Goal: Task Accomplishment & Management: Manage account settings

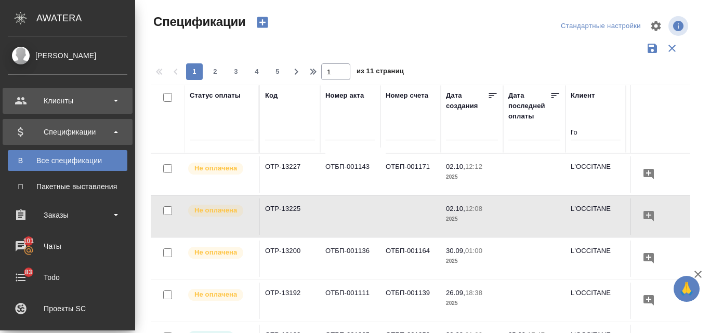
click at [53, 103] on div "Клиенты" at bounding box center [68, 101] width 120 height 16
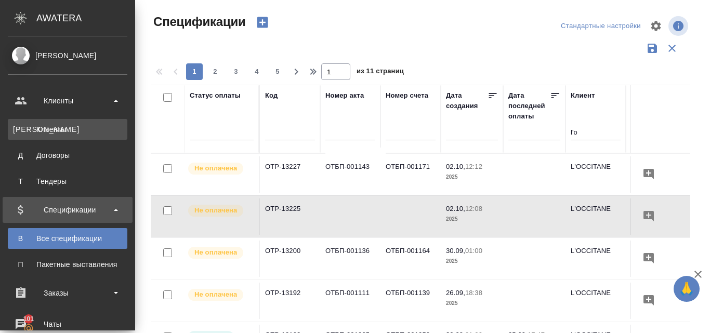
click at [61, 134] on div "Клиенты" at bounding box center [67, 129] width 109 height 10
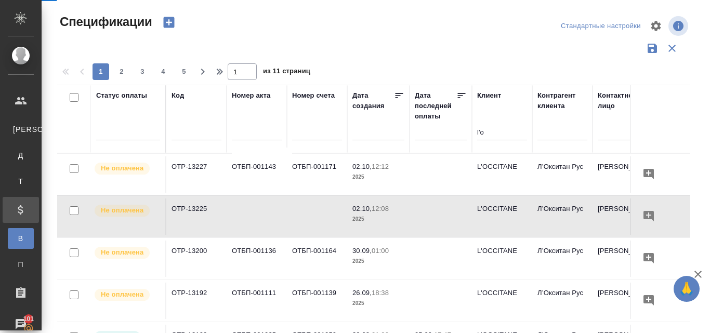
select select "RU"
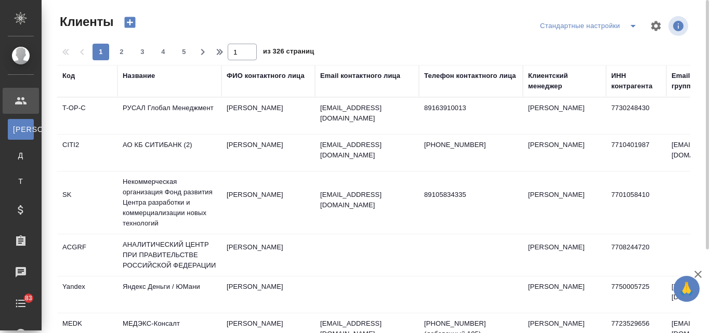
click at [133, 76] on div "Название" at bounding box center [139, 76] width 32 height 10
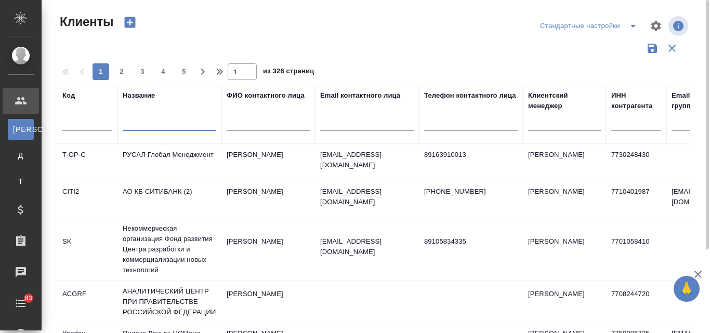
click at [145, 122] on input "text" at bounding box center [170, 124] width 94 height 13
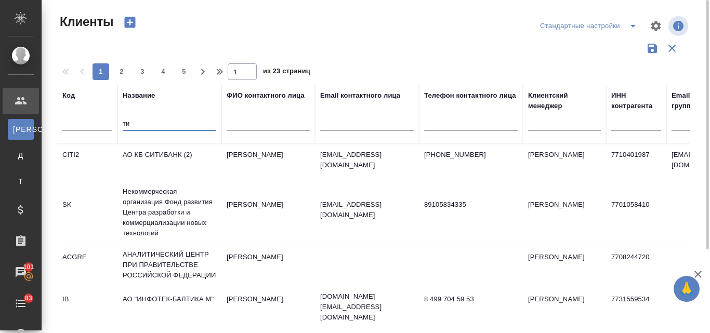
type input "т"
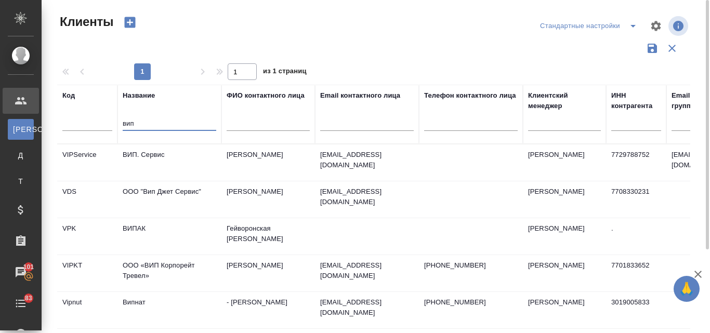
type input "вип"
click at [147, 161] on td "ВИП. Сервис" at bounding box center [170, 163] width 104 height 36
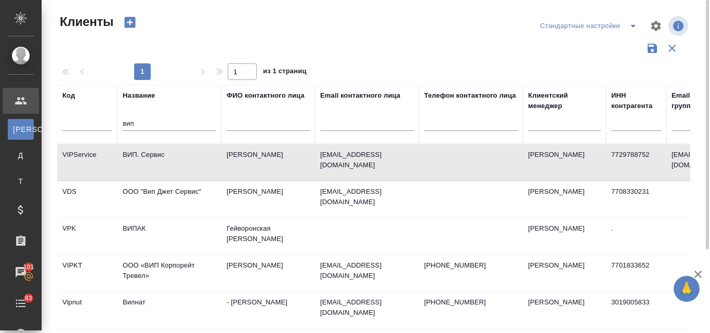
click at [147, 161] on td "ВИП. Сервис" at bounding box center [170, 163] width 104 height 36
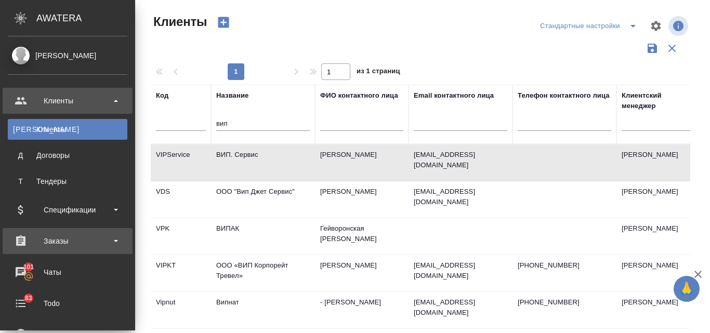
click at [63, 240] on div "Заказы" at bounding box center [68, 241] width 120 height 16
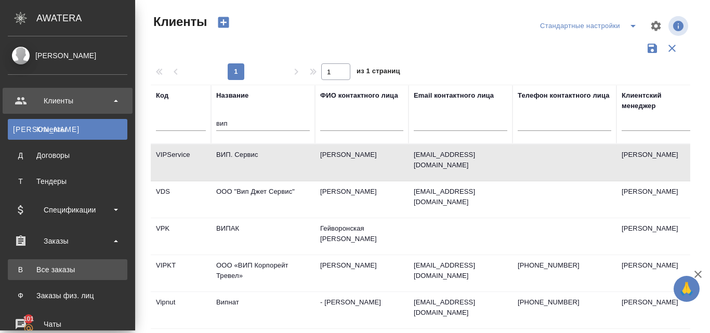
click at [65, 268] on div "Все заказы" at bounding box center [67, 270] width 109 height 10
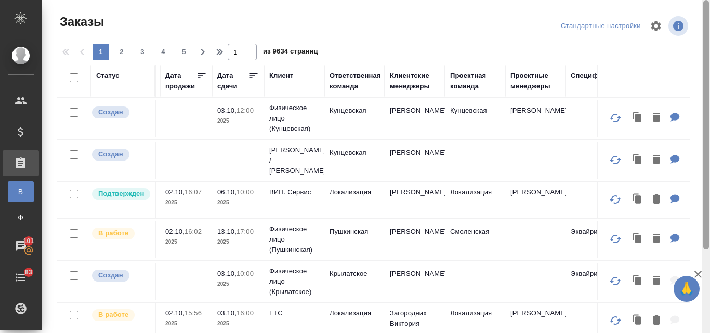
drag, startPoint x: 708, startPoint y: 144, endPoint x: 710, endPoint y: 24, distance: 119.6
click at [710, 24] on div at bounding box center [706, 166] width 8 height 333
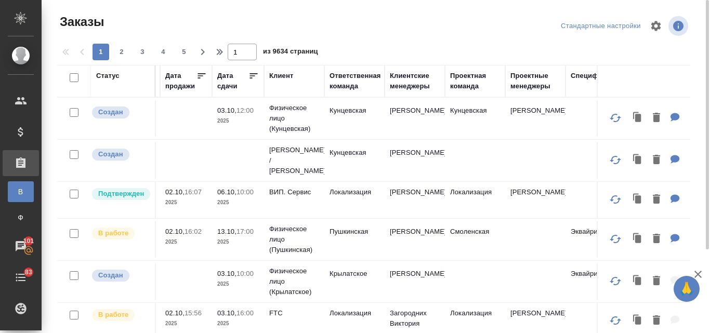
click at [409, 81] on div "Клиентские менеджеры" at bounding box center [415, 81] width 50 height 21
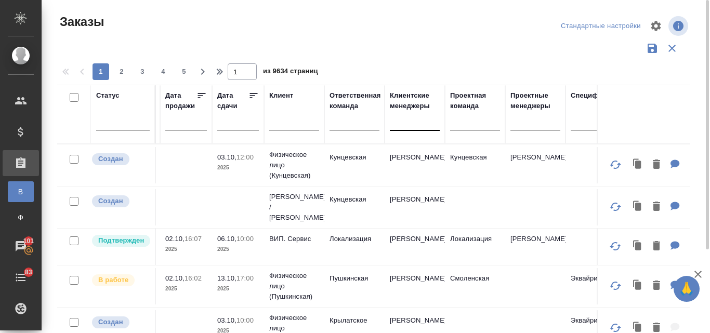
click at [401, 118] on div at bounding box center [415, 120] width 50 height 15
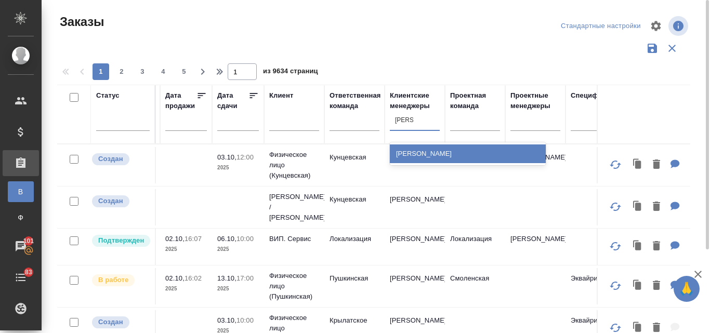
type input "валяева"
click at [424, 156] on div "[PERSON_NAME]" at bounding box center [468, 154] width 156 height 19
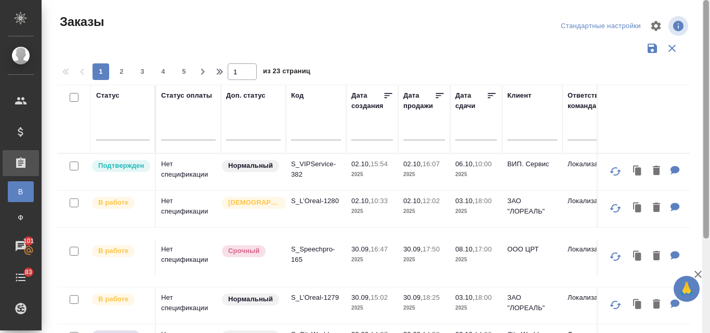
drag, startPoint x: 705, startPoint y: 172, endPoint x: 651, endPoint y: 61, distance: 123.2
click at [698, 50] on div "Заказы Стандартные настройки 1 2 3 4 5 1 из 23 страниц Статус Статус оплаты Доп…" at bounding box center [376, 166] width 669 height 333
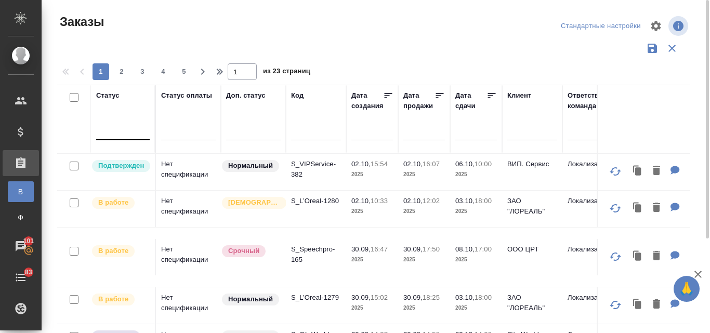
click at [109, 131] on div at bounding box center [123, 129] width 54 height 15
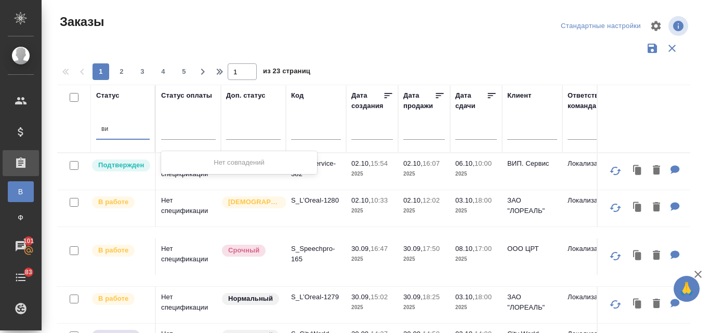
type input "в"
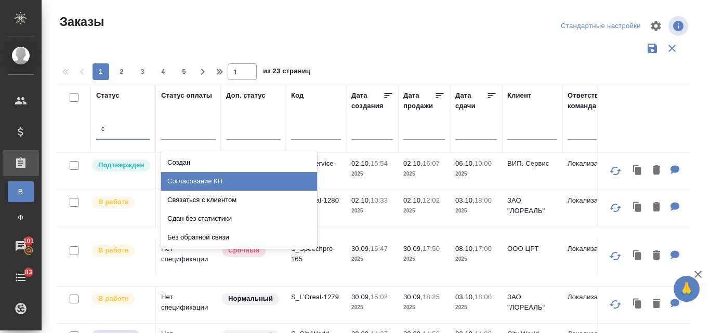
type input "со"
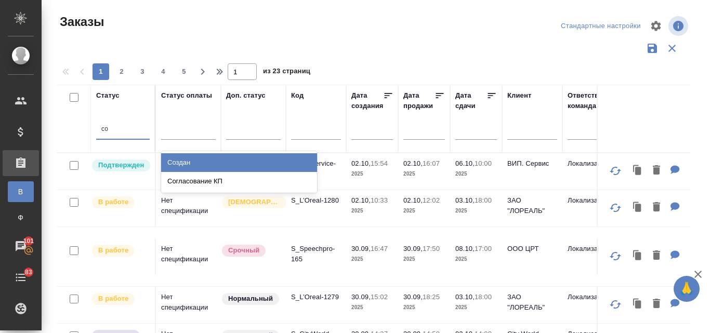
click at [205, 161] on div "Создан" at bounding box center [239, 162] width 156 height 19
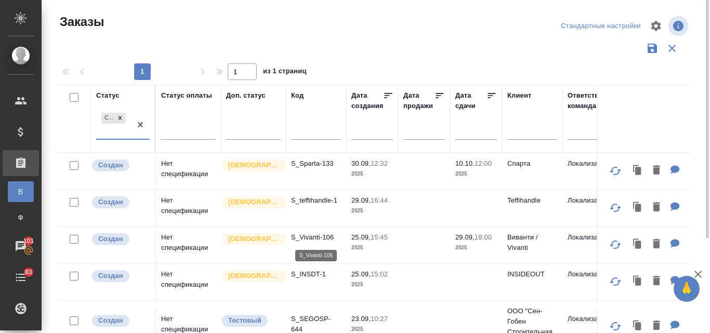
click at [308, 237] on p "S_Vivanti-106" at bounding box center [316, 237] width 50 height 10
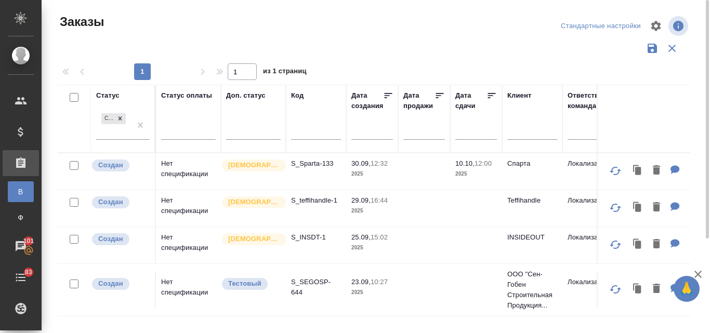
click at [319, 169] on td "S_Sparta-133" at bounding box center [316, 171] width 60 height 36
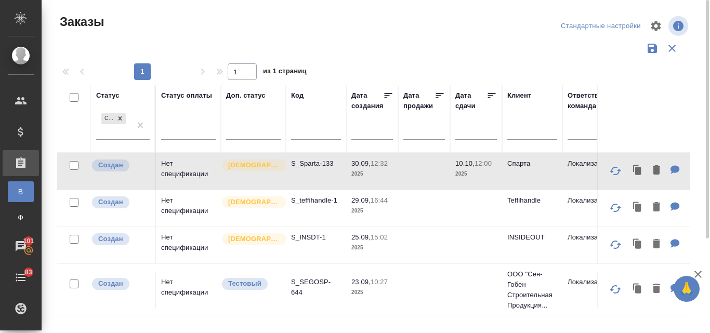
click at [319, 169] on td "S_Sparta-133" at bounding box center [316, 171] width 60 height 36
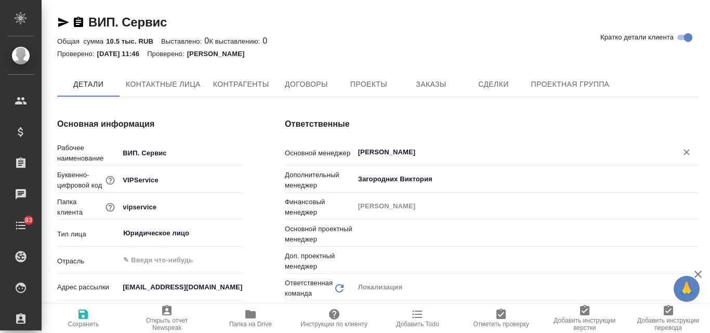
type input "[PERSON_NAME]"
type textarea "x"
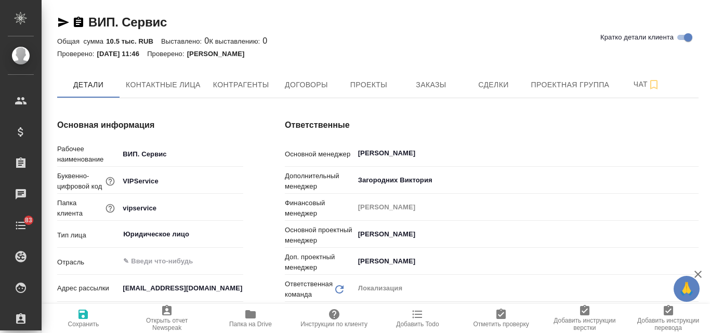
type textarea "x"
click at [421, 86] on span "Заказы" at bounding box center [431, 85] width 50 height 13
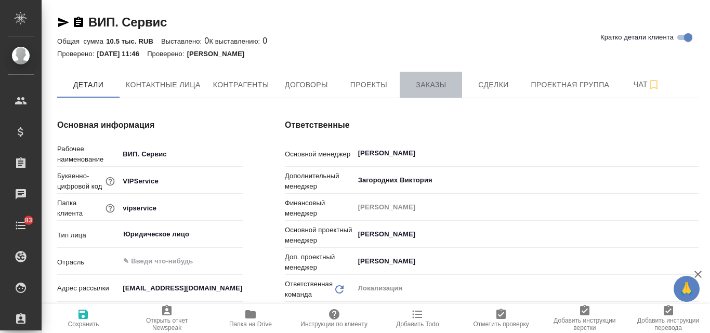
type textarea "x"
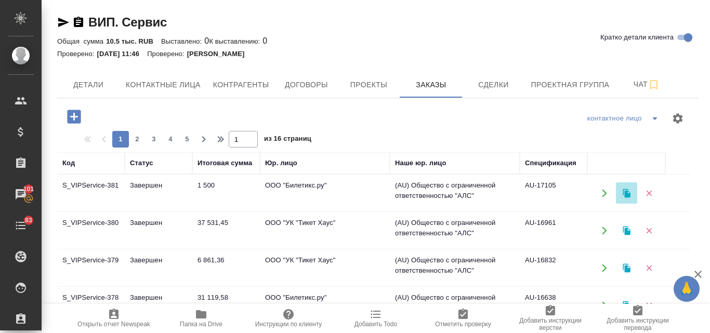
click at [629, 195] on icon "button" at bounding box center [626, 193] width 7 height 9
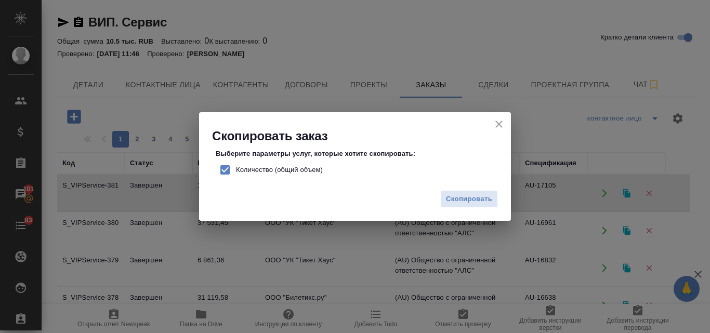
click at [223, 167] on input "Количество (общий объем)" at bounding box center [225, 170] width 22 height 22
checkbox input "false"
click at [480, 198] on span "Скопировать" at bounding box center [469, 199] width 46 height 12
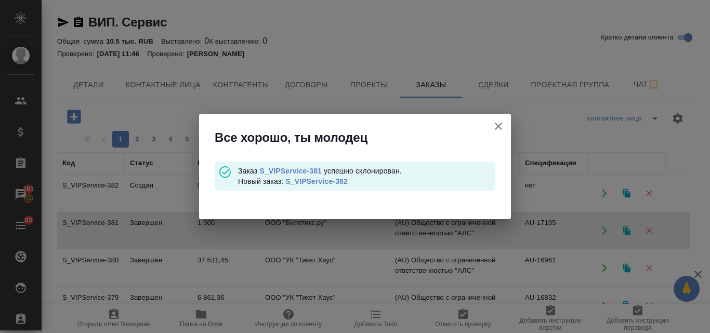
click at [325, 184] on link "S_VIPService-382" at bounding box center [316, 181] width 62 height 8
click at [501, 121] on icon "button" at bounding box center [498, 126] width 12 height 12
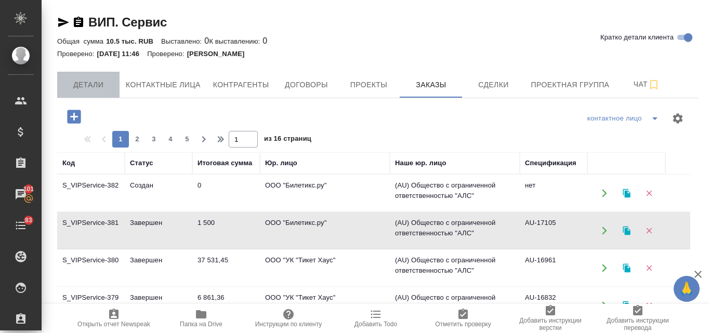
click at [103, 82] on span "Детали" at bounding box center [88, 85] width 50 height 13
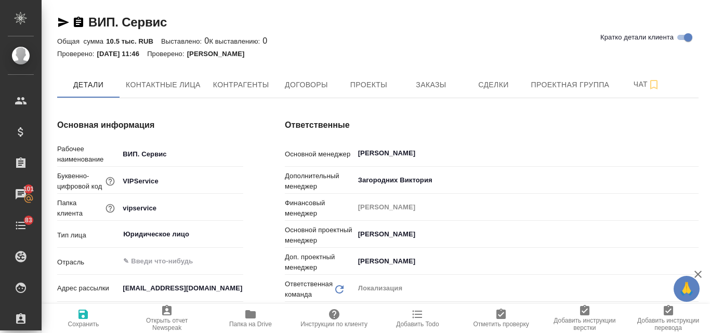
type input "(AU) Общество с ограниченной ответственностью "АЛС""
type textarea "x"
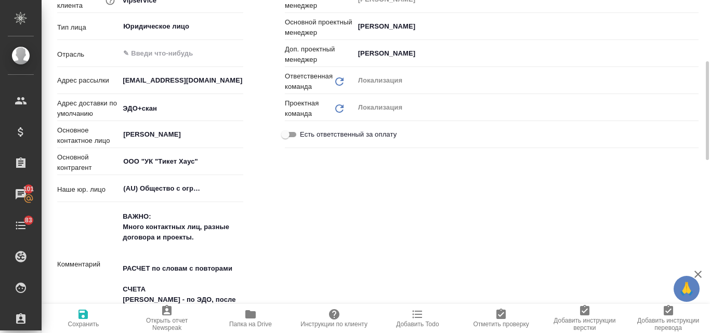
type textarea "x"
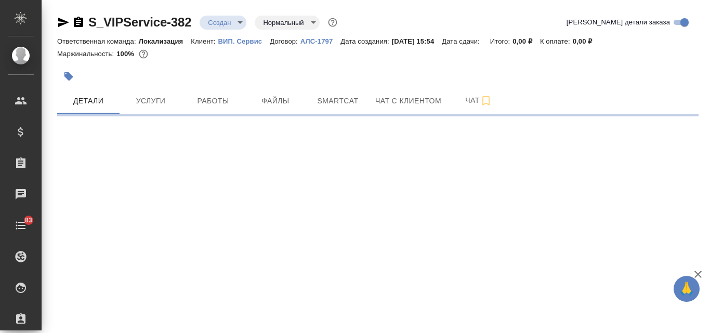
select select "RU"
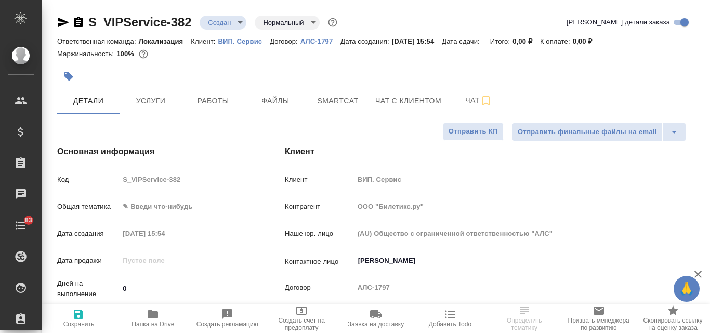
type textarea "x"
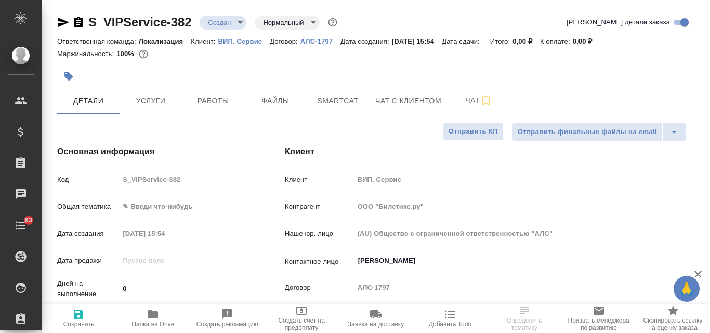
type textarea "x"
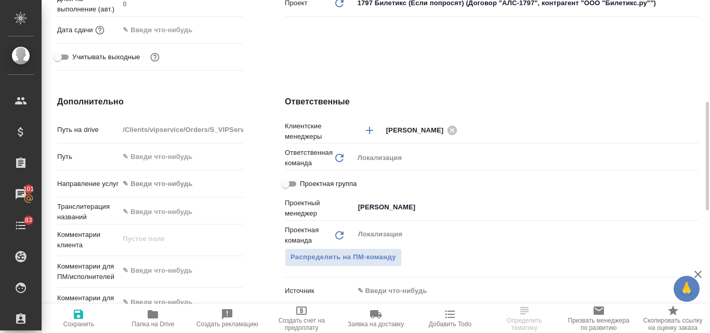
scroll to position [468, 0]
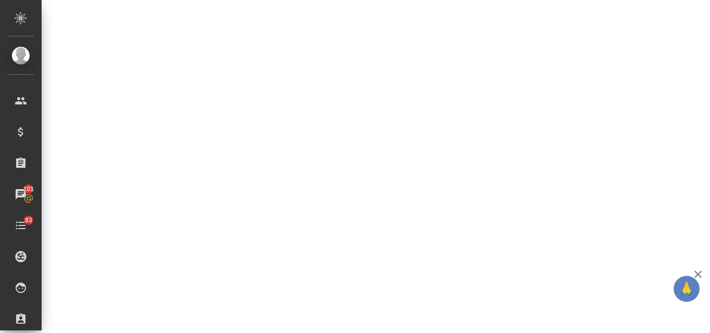
select select "RU"
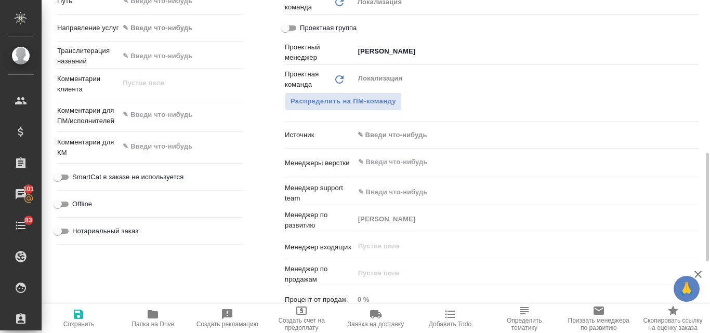
type textarea "x"
click at [161, 124] on div "x" at bounding box center [181, 116] width 124 height 23
type textarea "x"
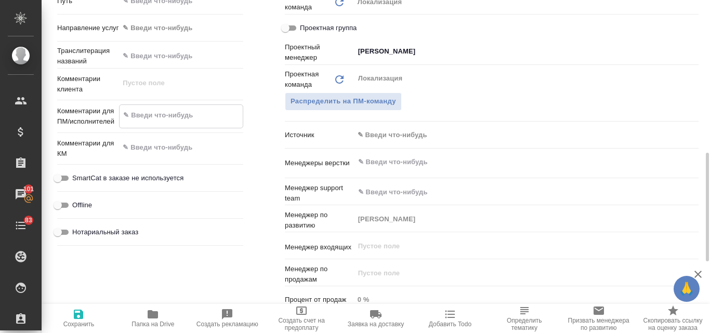
paste textarea "Здравствуйте. Переведите текст, пожалуйста, на английский, немецкий, китайский"
type textarea "Здравствуйте. Переведите текст, пожалуйста, на английский, немецкий, китайский"
type textarea "x"
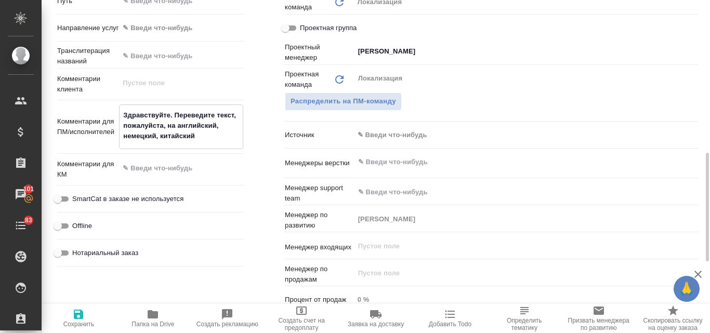
type textarea "Здравствуйте. Переведите текст, пожалуйста, на английский, немецкий, китайский"
type textarea "x"
click at [74, 319] on icon "button" at bounding box center [78, 314] width 12 height 12
type textarea "x"
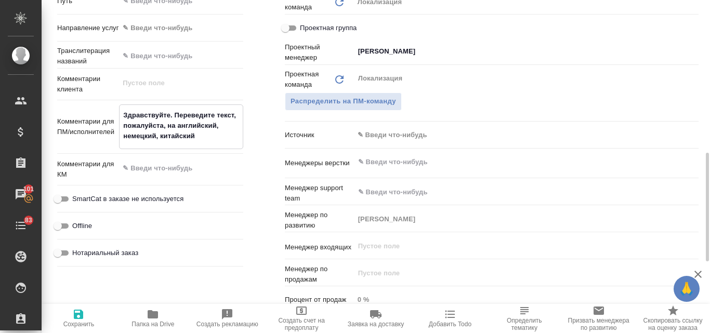
type textarea "x"
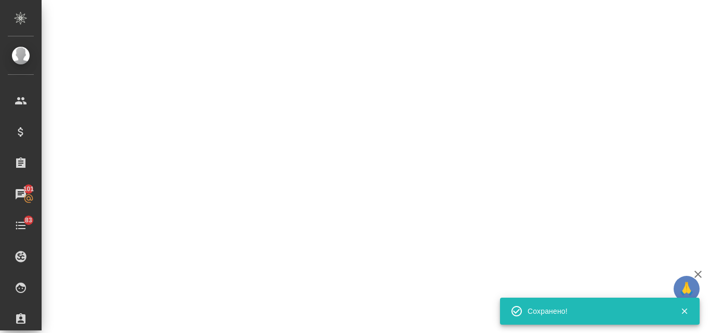
select select "RU"
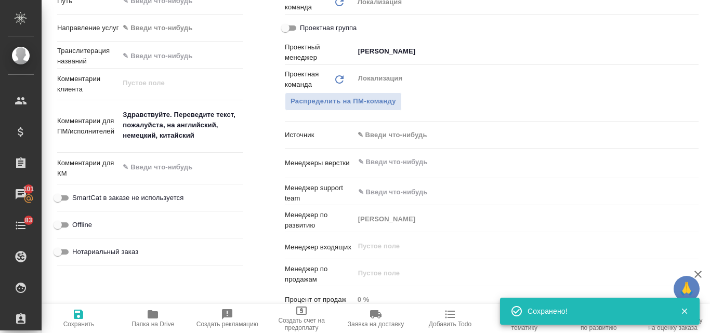
type textarea "x"
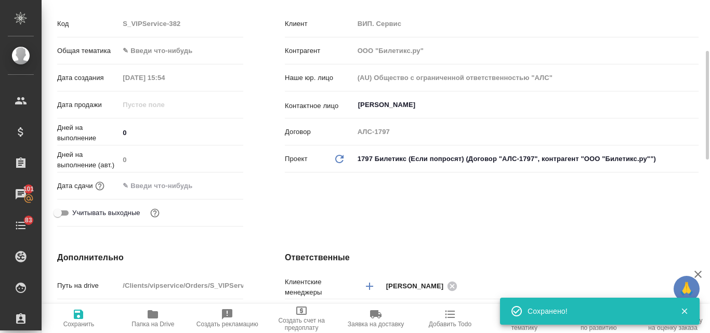
scroll to position [52, 0]
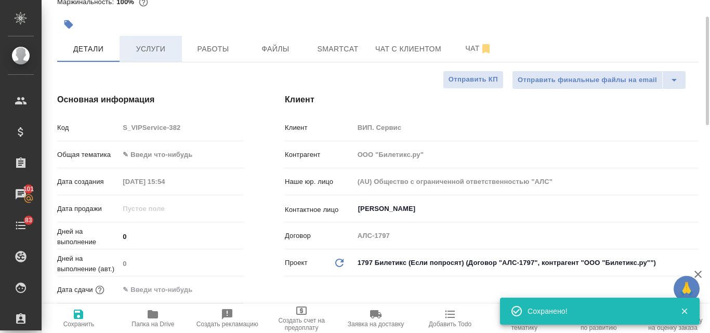
click at [139, 47] on span "Услуги" at bounding box center [151, 49] width 50 height 13
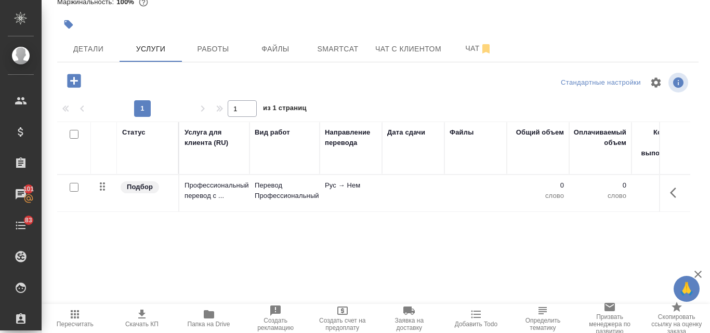
click at [75, 83] on icon "button" at bounding box center [74, 81] width 14 height 14
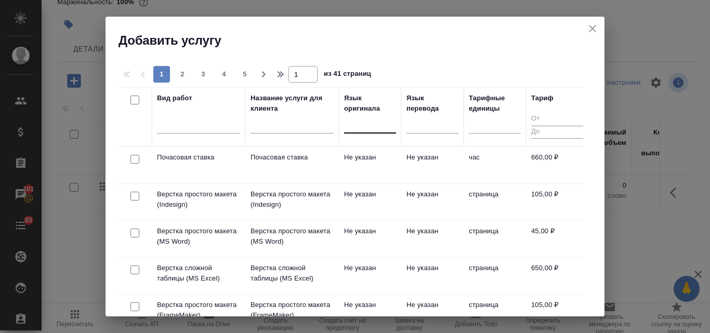
click at [368, 127] on div at bounding box center [370, 122] width 52 height 15
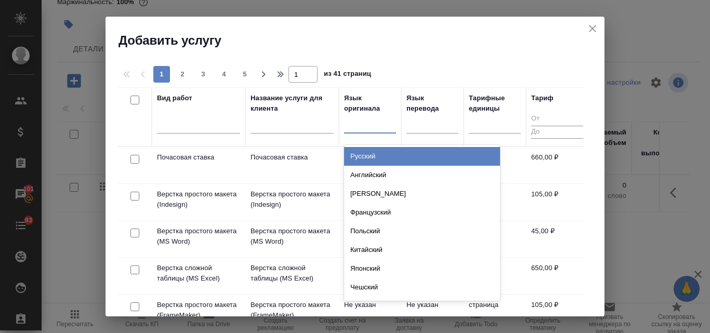
click at [366, 160] on div "Русский" at bounding box center [422, 156] width 156 height 19
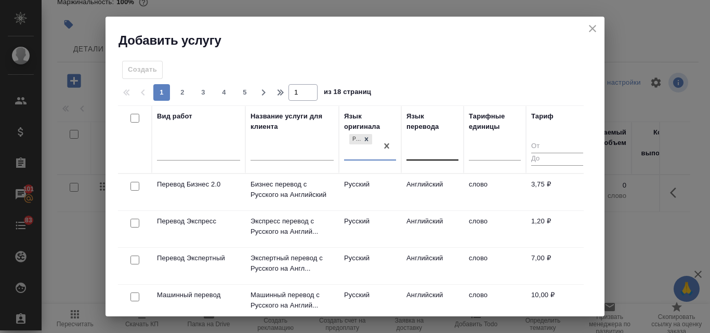
click at [426, 151] on div at bounding box center [433, 150] width 52 height 15
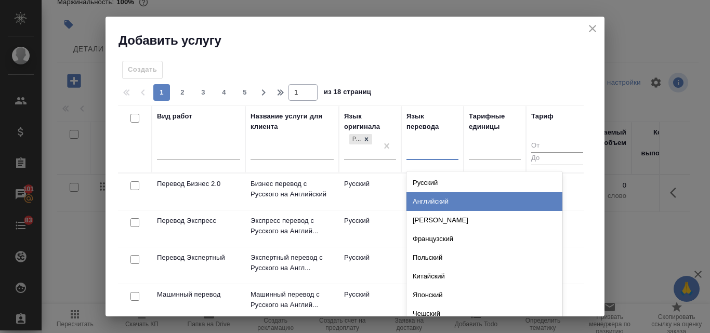
click at [431, 200] on div "Английский" at bounding box center [485, 201] width 156 height 19
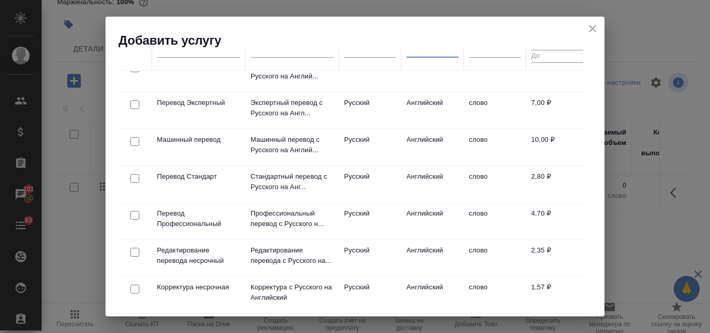
scroll to position [104, 0]
click at [197, 213] on p "Перевод Профессиональный" at bounding box center [198, 217] width 83 height 21
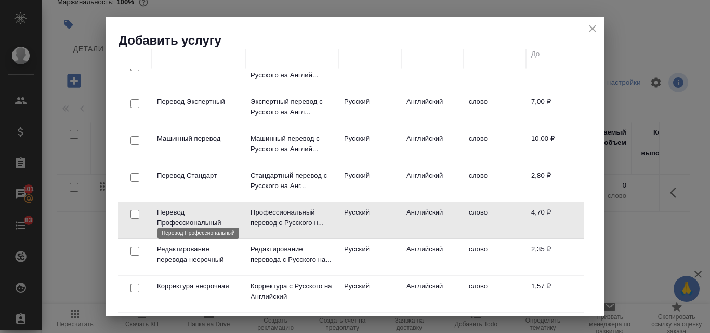
click at [197, 213] on p "Перевод Профессиональный" at bounding box center [198, 217] width 83 height 21
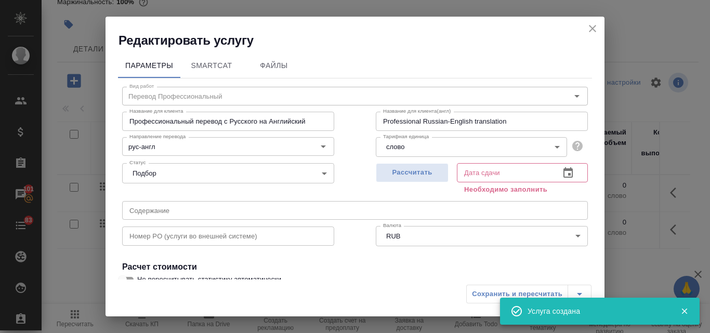
click at [588, 25] on icon "close" at bounding box center [592, 28] width 12 height 12
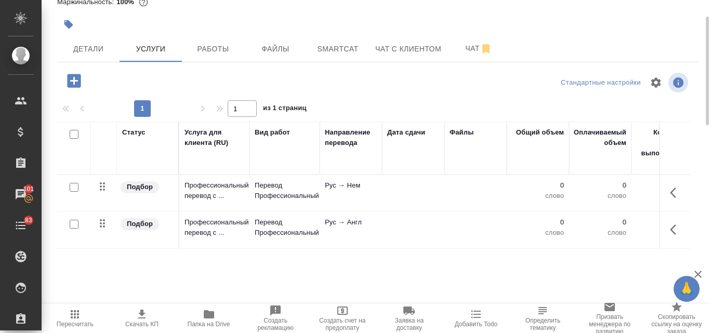
click at [75, 87] on icon "button" at bounding box center [74, 81] width 14 height 14
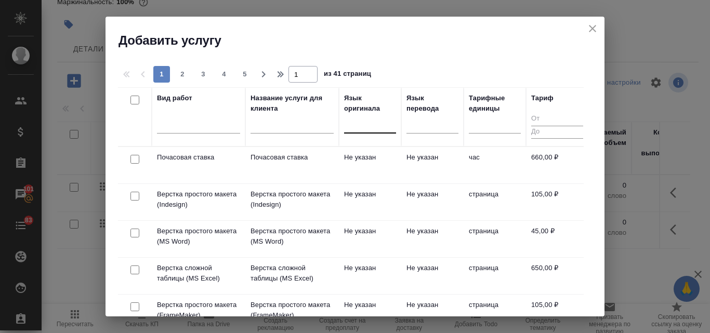
click at [350, 125] on input "text" at bounding box center [349, 122] width 1 height 7
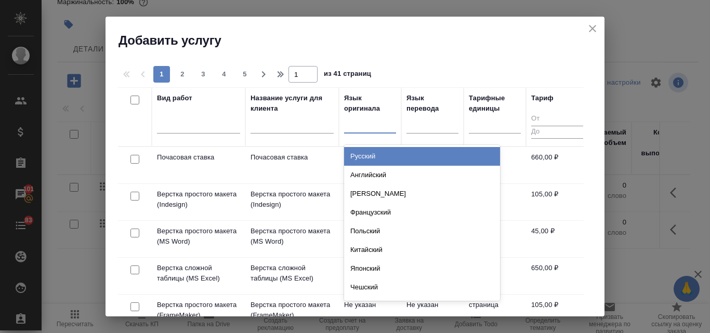
click at [355, 154] on div "Русский" at bounding box center [422, 156] width 156 height 19
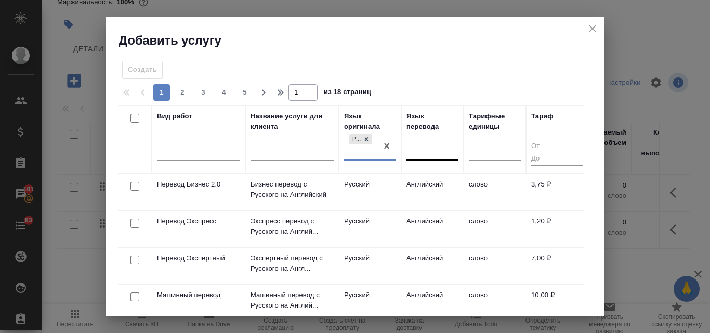
click at [415, 149] on div at bounding box center [433, 150] width 52 height 15
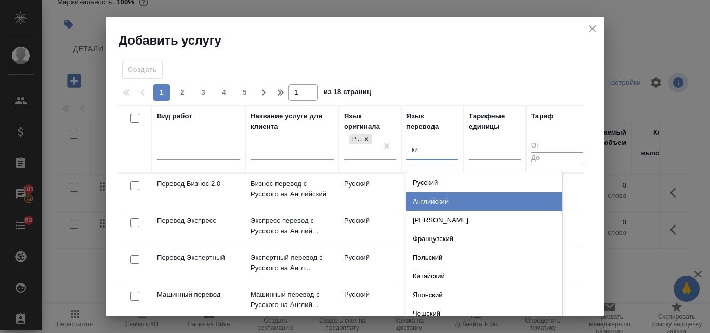
type input "кит"
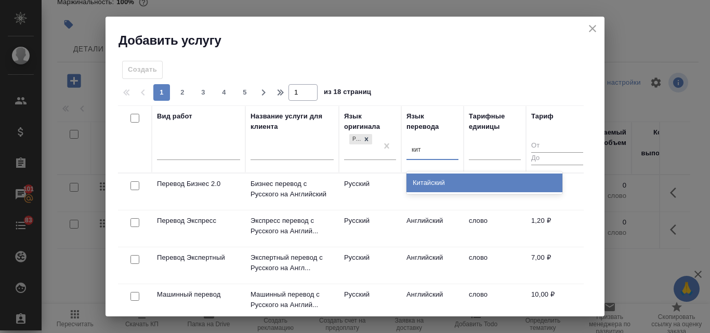
click at [436, 177] on div "Китайский" at bounding box center [485, 183] width 156 height 19
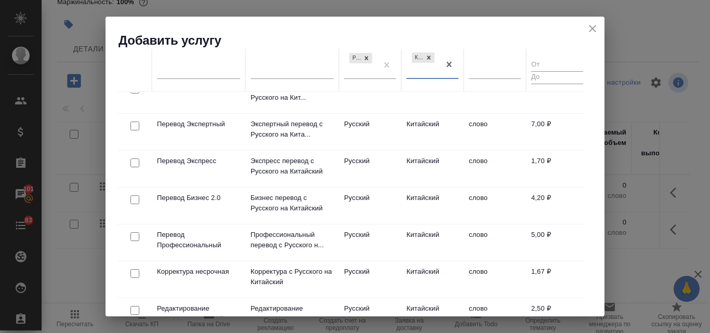
scroll to position [105, 0]
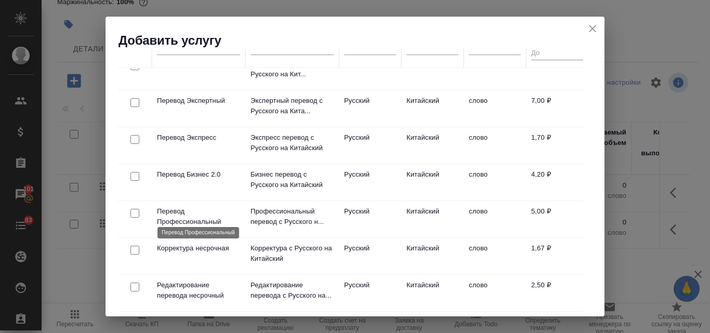
click at [192, 214] on p "Перевод Профессиональный" at bounding box center [198, 216] width 83 height 21
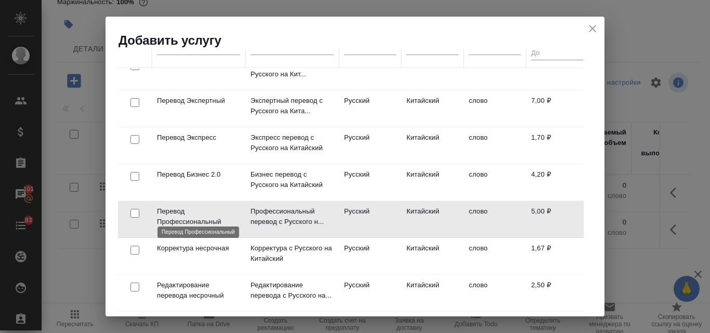
click at [192, 214] on p "Перевод Профессиональный" at bounding box center [198, 216] width 83 height 21
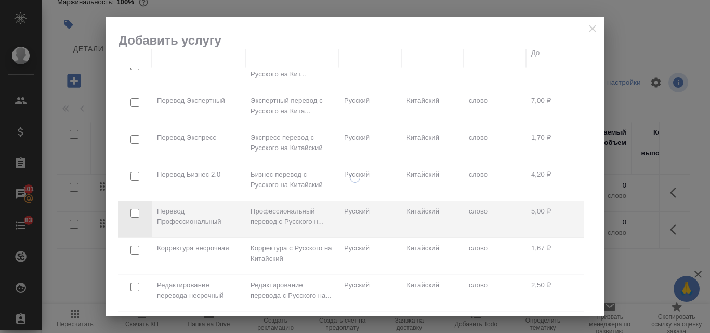
click at [192, 214] on div at bounding box center [355, 245] width 499 height 144
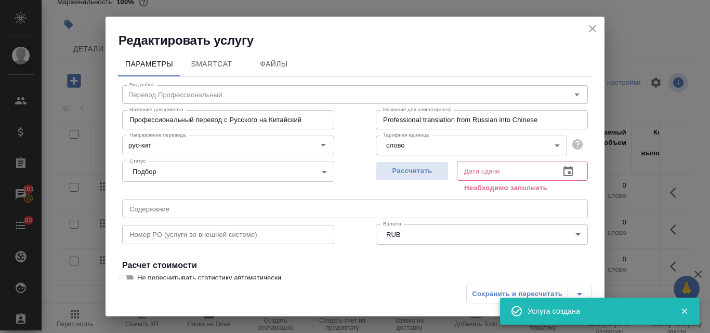
scroll to position [0, 0]
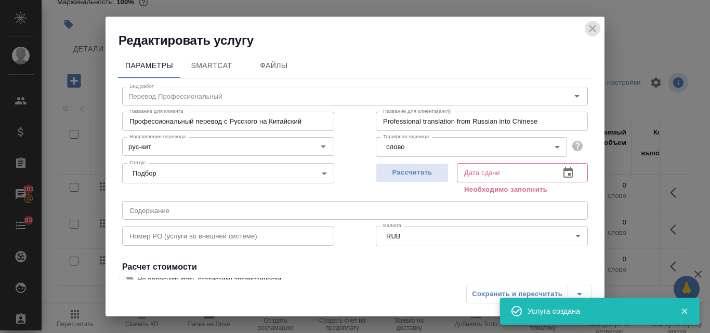
click at [591, 34] on icon "close" at bounding box center [592, 28] width 12 height 12
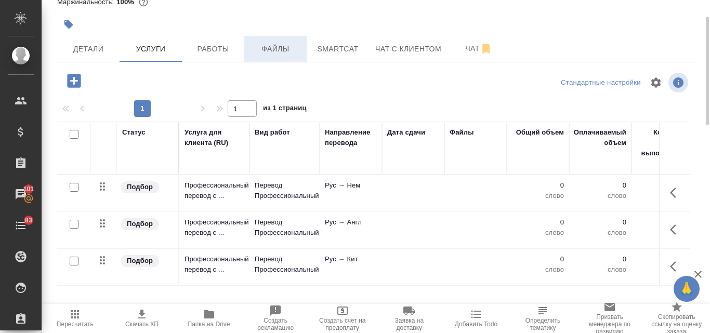
click at [285, 48] on span "Файлы" at bounding box center [276, 49] width 50 height 13
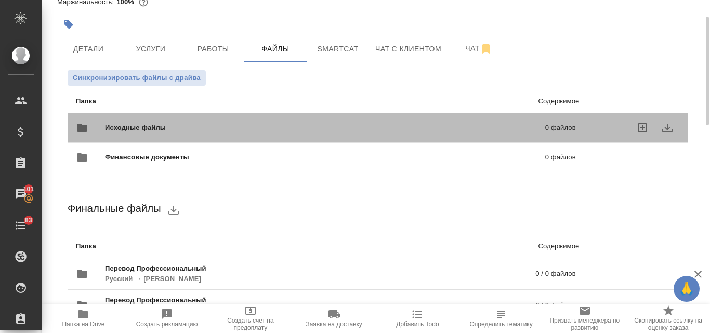
click at [151, 133] on span "Исходные файлы" at bounding box center [230, 128] width 251 height 10
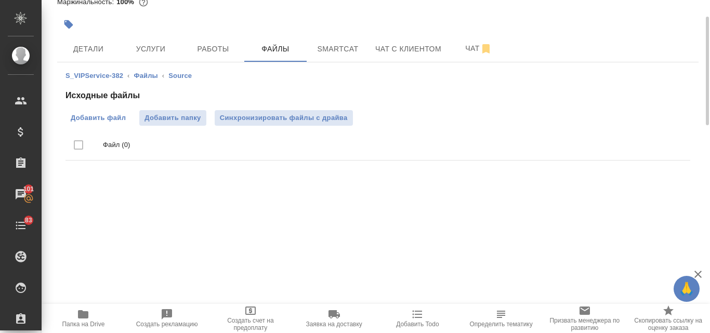
click at [119, 121] on span "Добавить файл" at bounding box center [98, 118] width 55 height 10
click at [0, 0] on input "Добавить файл" at bounding box center [0, 0] width 0 height 0
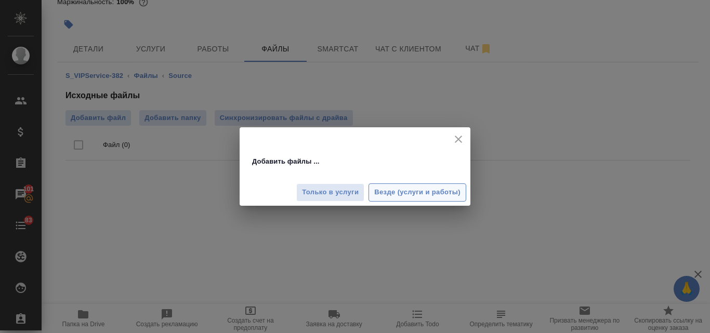
click at [399, 197] on span "Везде (услуги и работы)" at bounding box center [417, 193] width 86 height 12
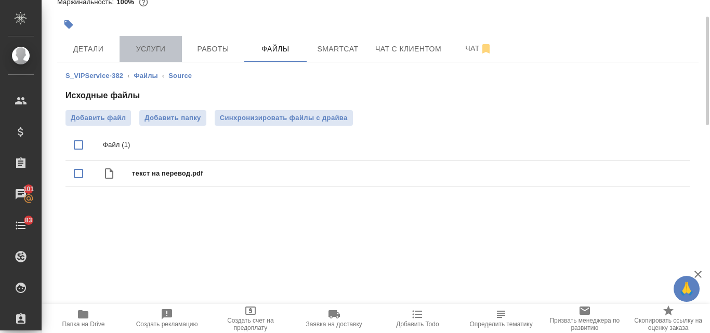
click at [153, 43] on span "Услуги" at bounding box center [151, 49] width 50 height 13
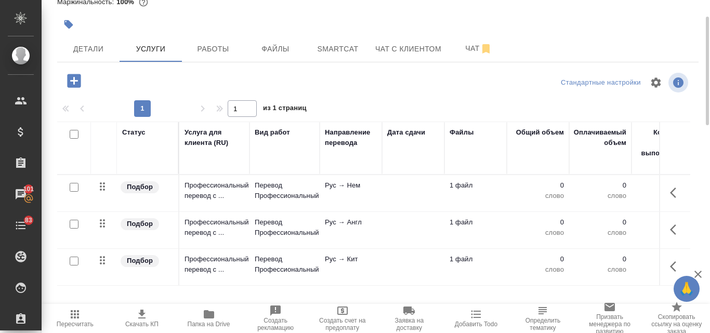
click at [71, 136] on input "checkbox" at bounding box center [74, 134] width 9 height 9
checkbox input "true"
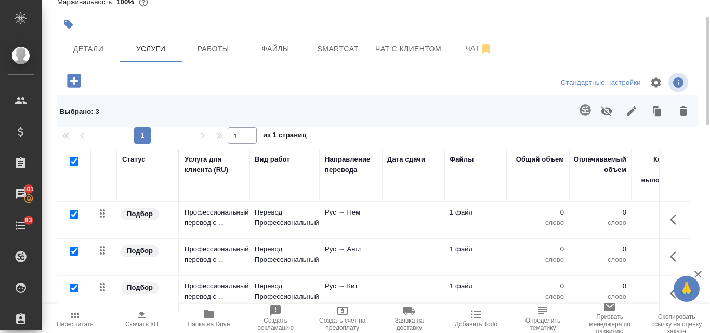
click at [583, 109] on icon "button" at bounding box center [585, 110] width 12 height 12
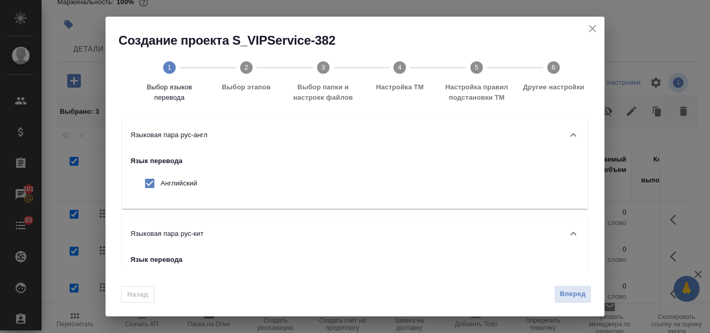
scroll to position [156, 0]
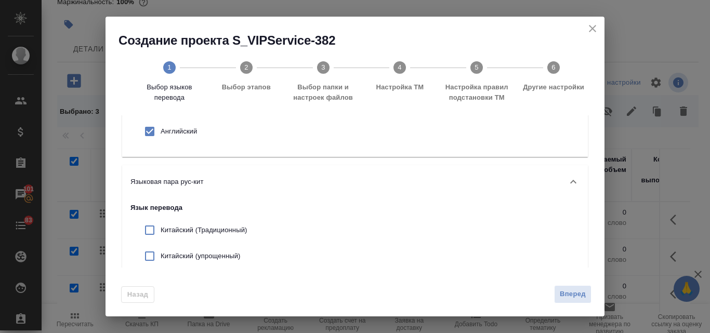
click at [149, 255] on input "checkbox" at bounding box center [150, 256] width 22 height 22
checkbox input "true"
click at [574, 295] on span "Вперед" at bounding box center [573, 295] width 26 height 12
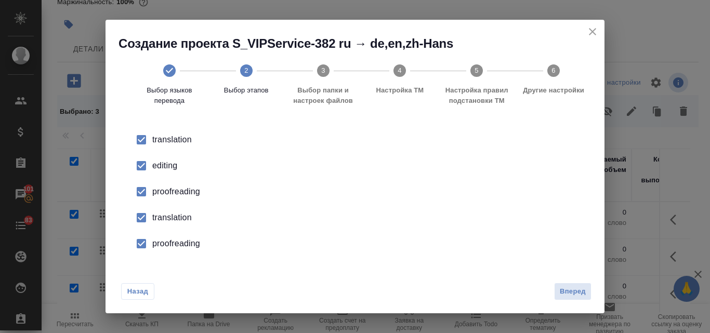
click at [155, 166] on div "editing" at bounding box center [365, 166] width 427 height 12
click at [170, 193] on div "proofreading" at bounding box center [365, 192] width 427 height 12
click at [164, 219] on div "translation" at bounding box center [365, 218] width 427 height 12
click at [172, 243] on div "proofreading" at bounding box center [365, 244] width 427 height 12
click at [575, 295] on span "Вперед" at bounding box center [573, 292] width 26 height 12
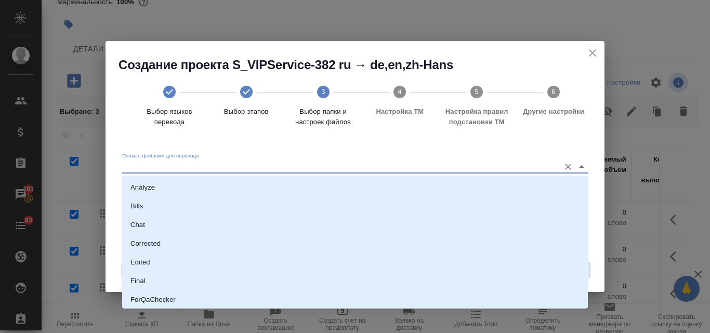
click at [203, 166] on input "Папка с файлами для перевода" at bounding box center [338, 167] width 433 height 12
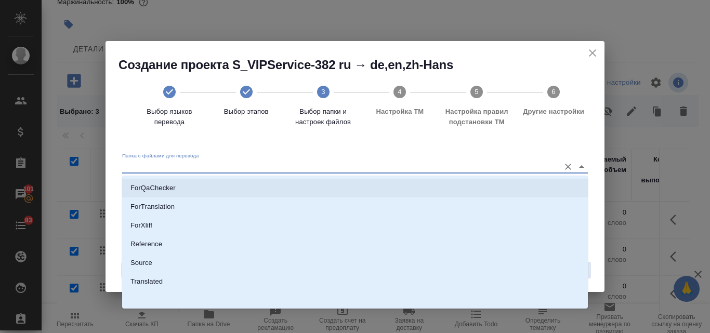
scroll to position [113, 0]
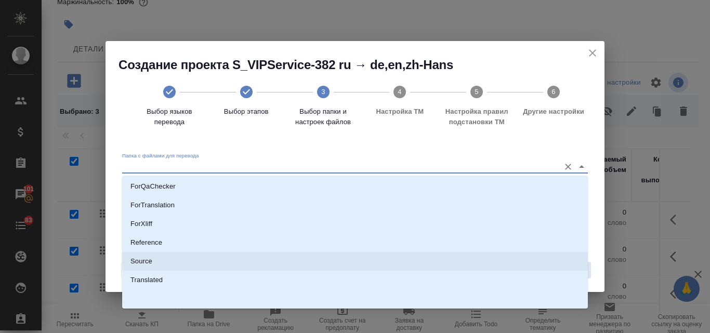
click at [149, 263] on p "Source" at bounding box center [142, 261] width 22 height 10
type input "Source"
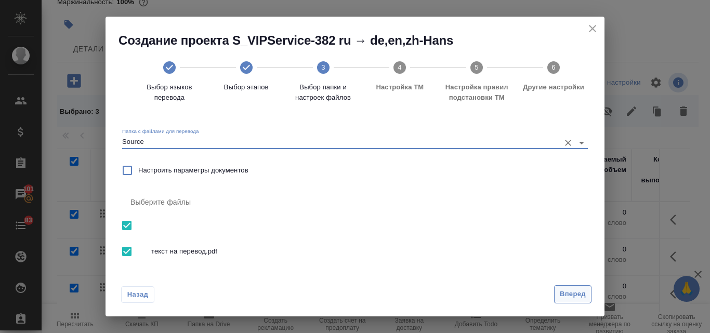
click at [564, 295] on span "Вперед" at bounding box center [573, 295] width 26 height 12
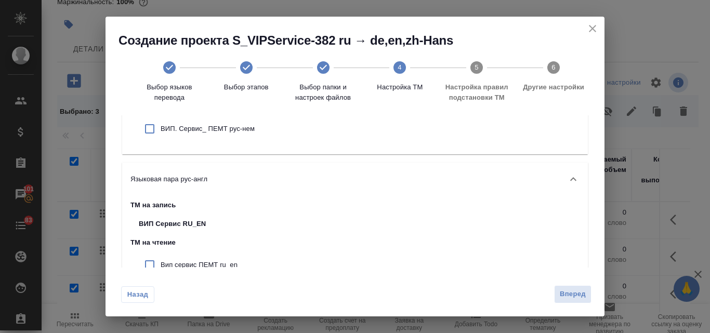
scroll to position [104, 0]
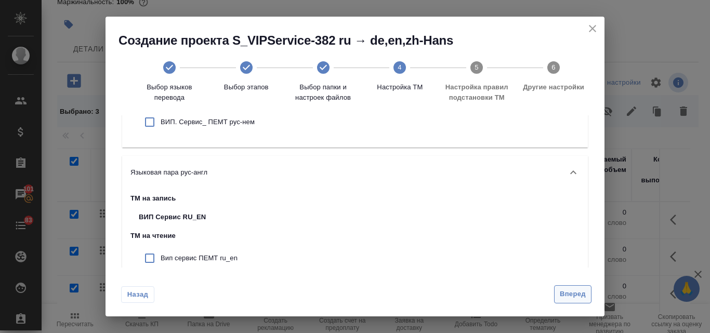
click at [576, 295] on span "Вперед" at bounding box center [573, 295] width 26 height 12
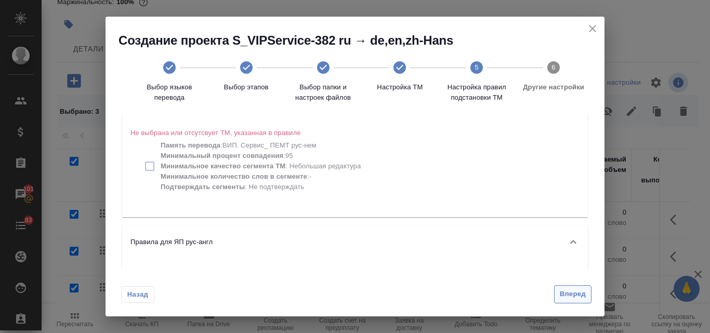
scroll to position [0, 0]
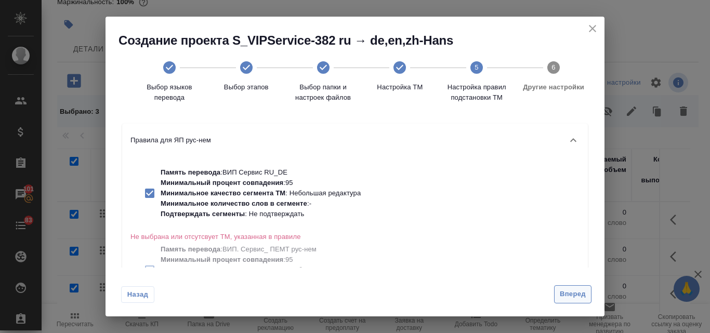
click at [564, 297] on span "Вперед" at bounding box center [573, 295] width 26 height 12
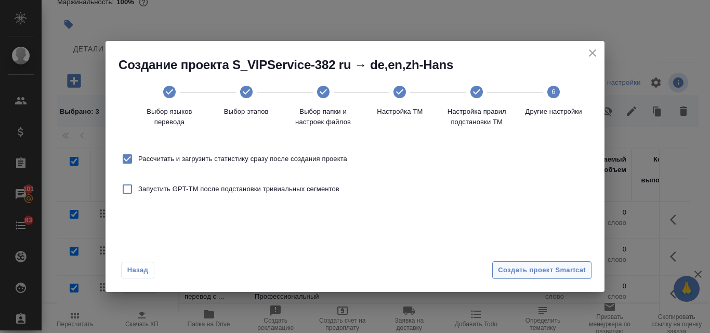
click at [538, 273] on span "Создать проект Smartcat" at bounding box center [542, 271] width 88 height 12
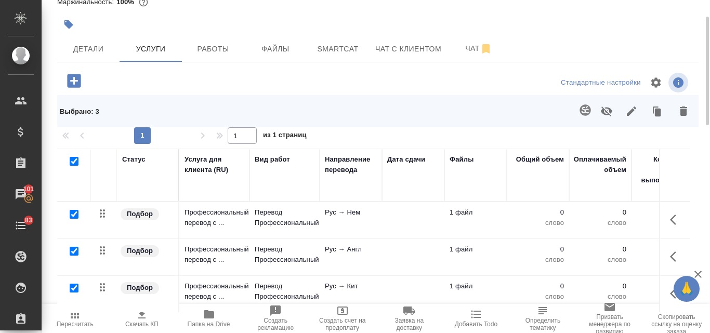
scroll to position [118, 0]
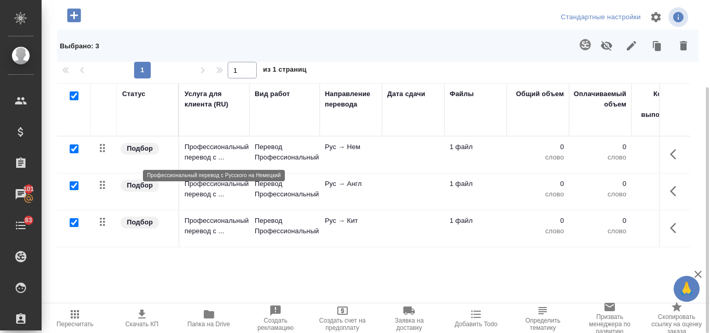
click at [216, 142] on p "Профессиональный перевод с ..." at bounding box center [215, 152] width 60 height 21
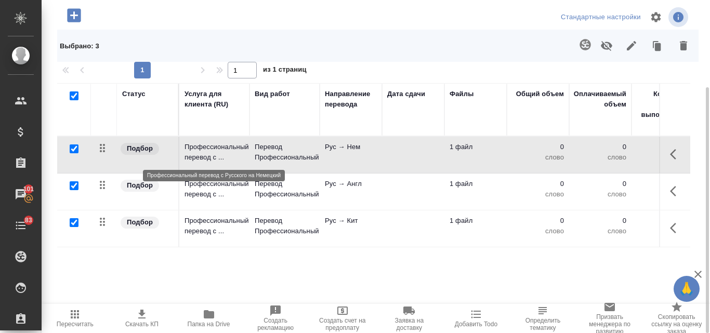
click at [216, 142] on p "Профессиональный перевод с ..." at bounding box center [215, 152] width 60 height 21
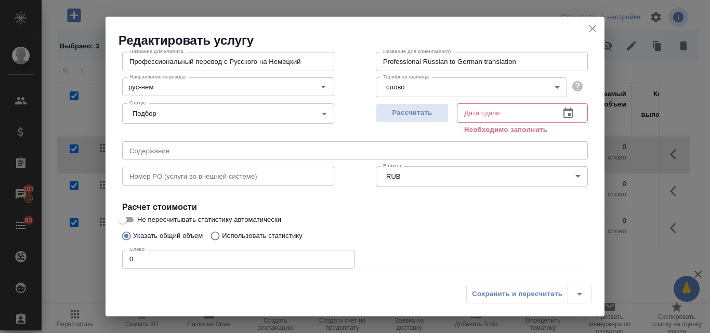
scroll to position [104, 0]
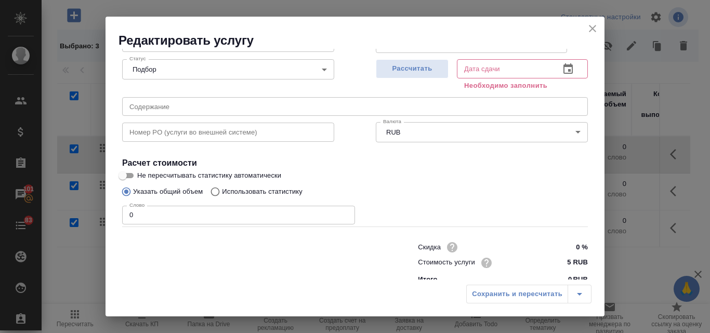
click at [214, 190] on input "Использовать статистику" at bounding box center [213, 192] width 17 height 20
radio input "true"
radio input "false"
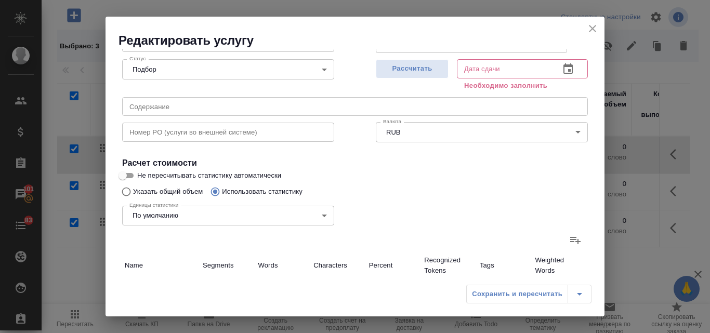
click at [563, 233] on label at bounding box center [575, 240] width 25 height 25
click at [0, 0] on input "file" at bounding box center [0, 0] width 0 height 0
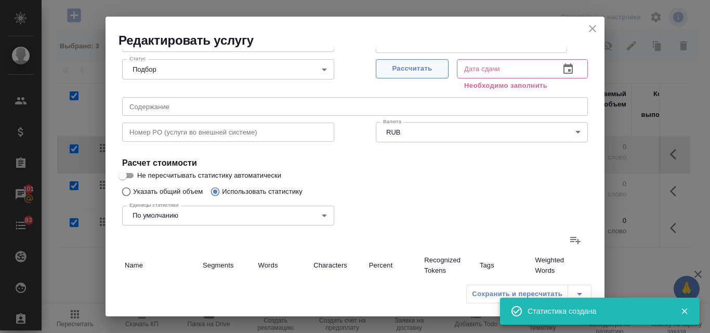
click at [414, 68] on span "Рассчитать" at bounding box center [412, 69] width 61 height 12
type input "1"
type input "9"
type input "3"
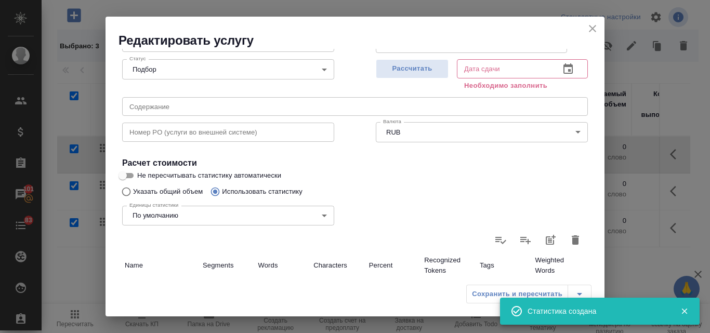
type input "65"
type input "529"
type input "4"
type input "66"
type input "538"
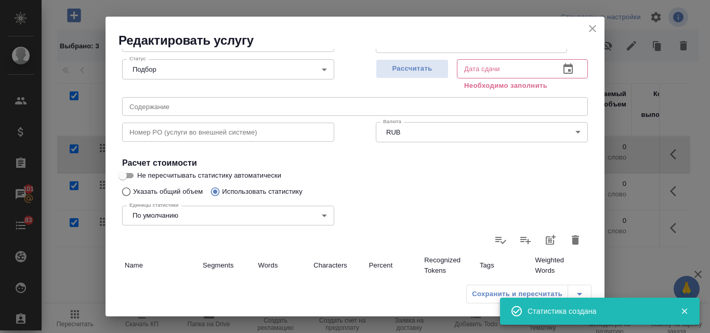
type input "4"
type input "66"
type input "538"
type input "02.10.2025 15:59"
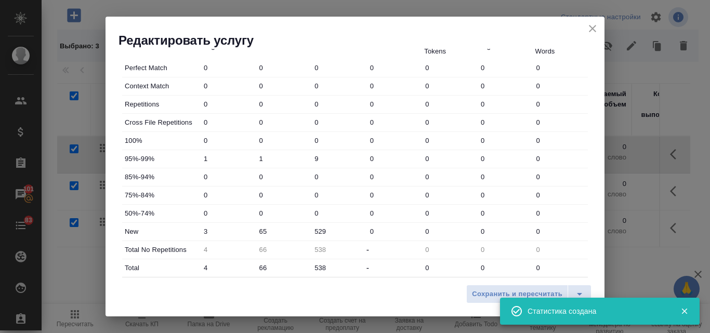
scroll to position [376, 0]
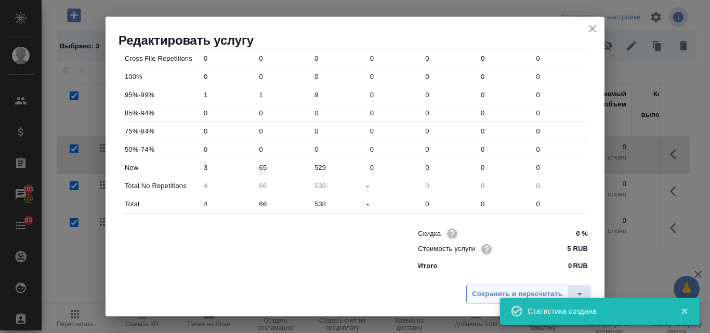
click at [493, 291] on span "Сохранить и пересчитать" at bounding box center [517, 295] width 90 height 12
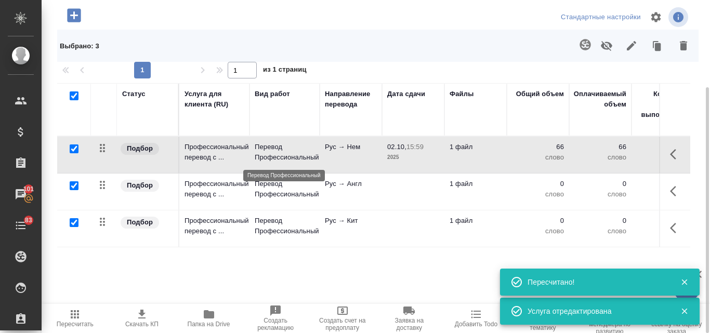
click at [295, 155] on p "Перевод Профессиональный" at bounding box center [285, 152] width 60 height 21
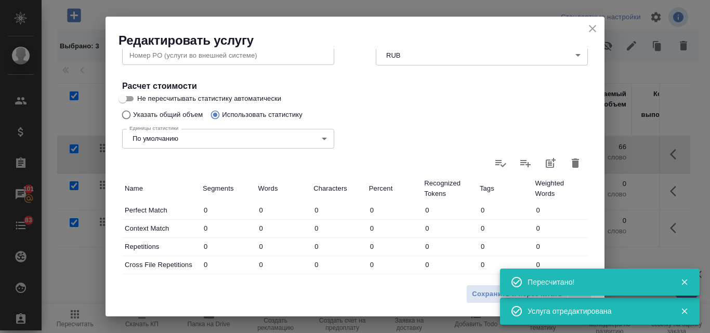
scroll to position [208, 0]
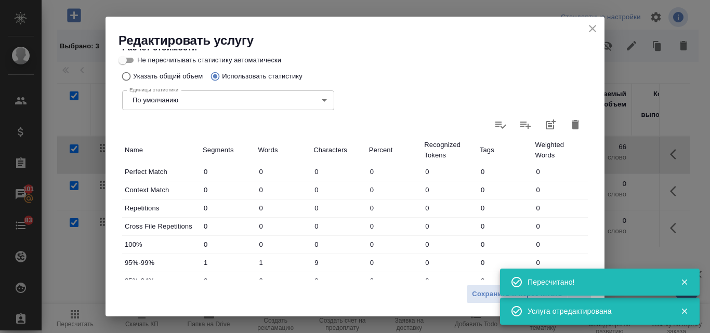
click at [129, 62] on input "Не пересчитывать статистику автоматически" at bounding box center [122, 60] width 37 height 12
checkbox input "true"
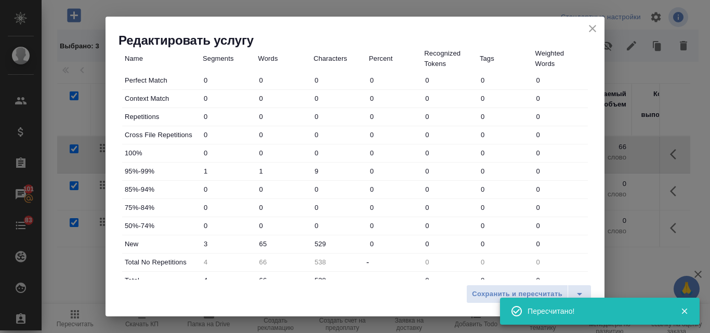
scroll to position [364, 0]
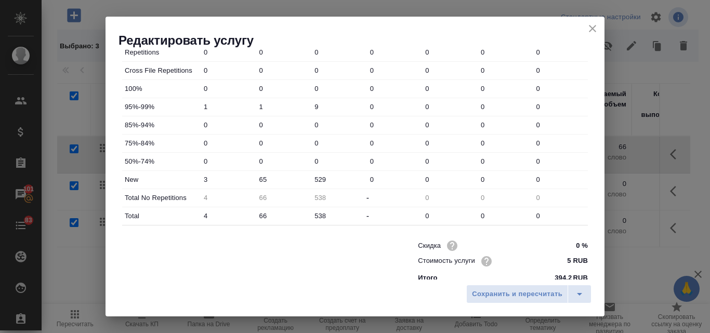
click at [258, 179] on input "65" at bounding box center [284, 179] width 56 height 15
type input "265"
click at [516, 296] on span "Сохранить и пересчитать" at bounding box center [517, 295] width 90 height 12
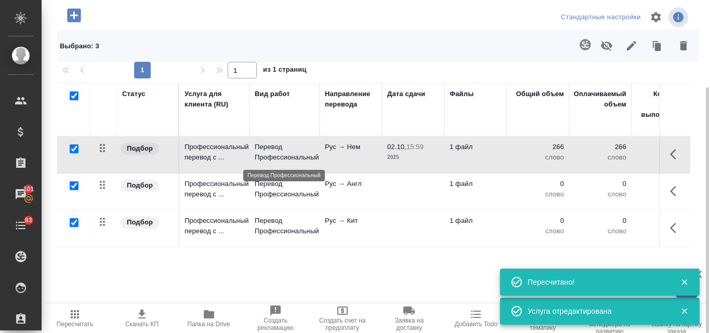
click at [299, 154] on p "Перевод Профессиональный" at bounding box center [285, 152] width 60 height 21
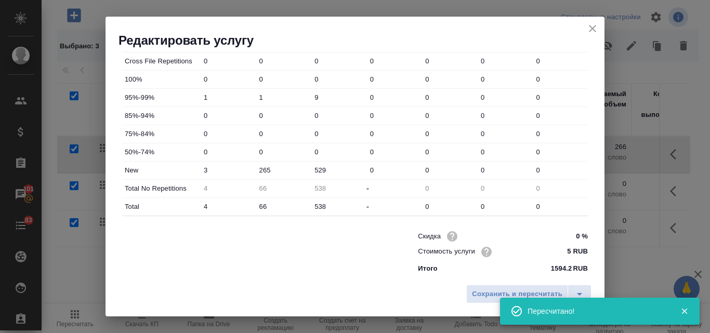
scroll to position [376, 0]
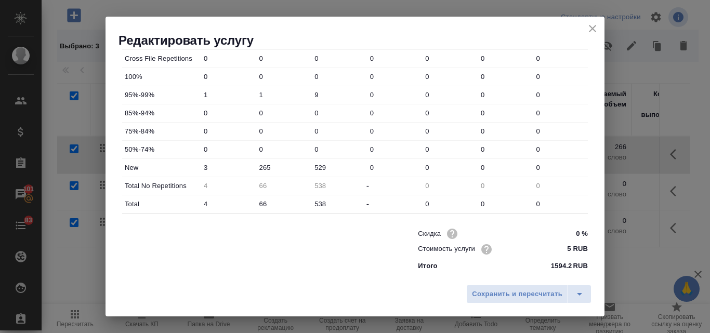
click at [270, 168] on input "265" at bounding box center [284, 167] width 56 height 15
type input "250"
click at [520, 296] on span "Сохранить и пересчитать" at bounding box center [517, 295] width 90 height 12
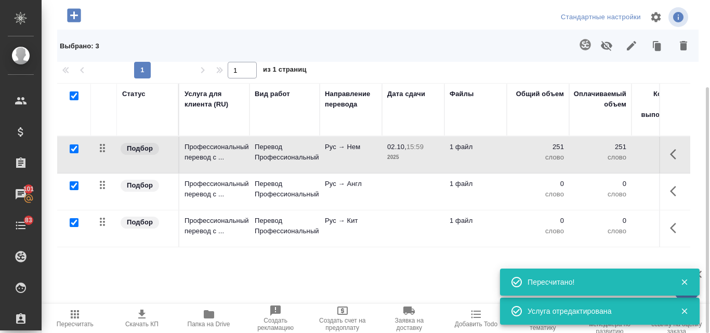
click at [339, 157] on td "Рус → Нем" at bounding box center [351, 155] width 62 height 36
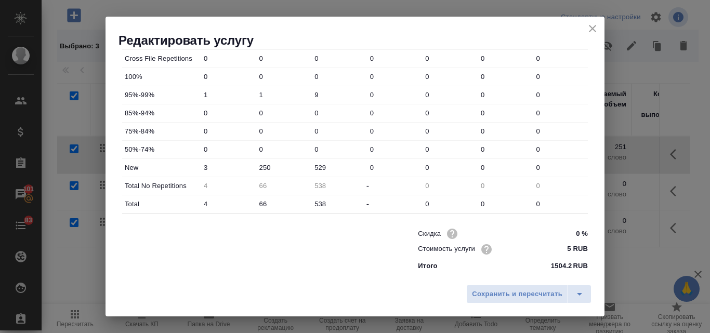
click at [271, 166] on input "250" at bounding box center [284, 167] width 56 height 15
type input "249"
click at [509, 292] on span "Сохранить и пересчитать" at bounding box center [517, 295] width 90 height 12
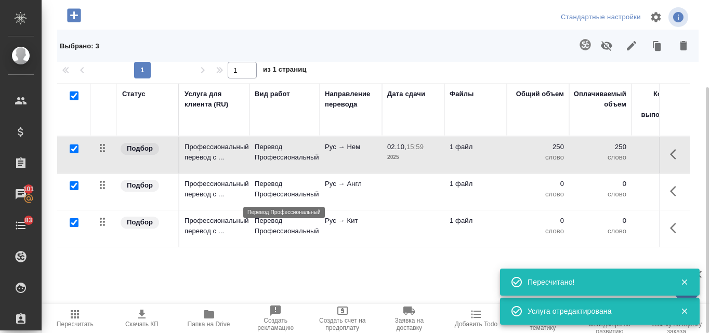
click at [283, 191] on p "Перевод Профессиональный" at bounding box center [285, 189] width 60 height 21
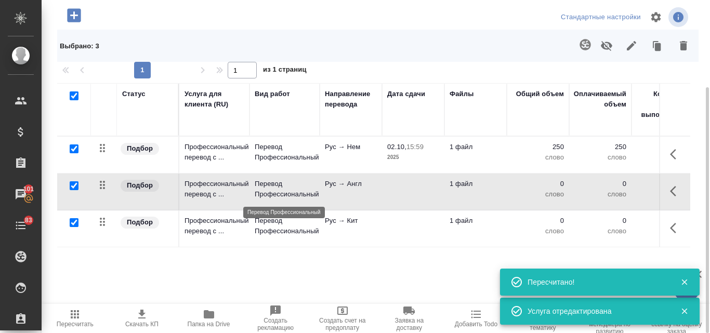
click at [283, 191] on p "Перевод Профессиональный" at bounding box center [285, 189] width 60 height 21
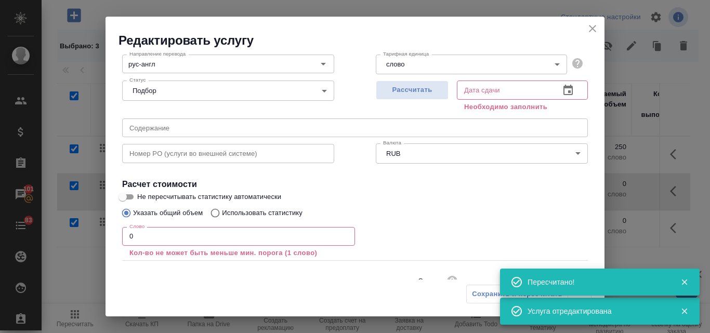
scroll to position [130, 0]
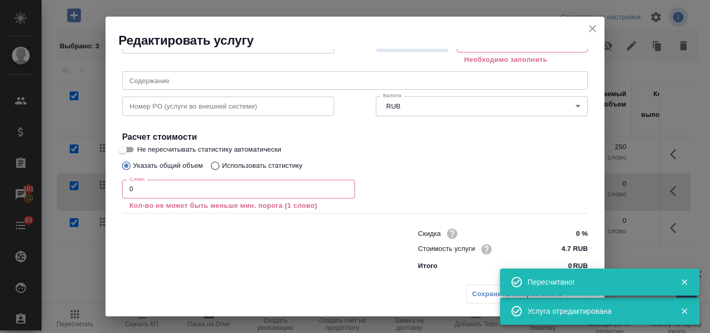
click at [155, 193] on input "0" at bounding box center [238, 189] width 233 height 19
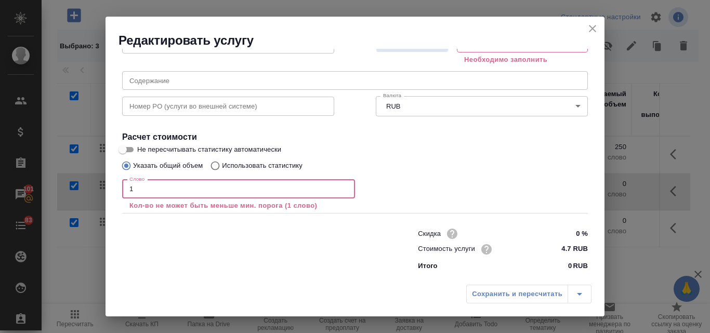
scroll to position [118, 0]
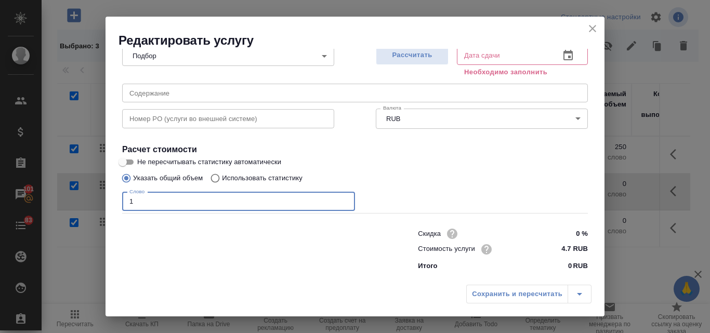
type input "1"
click at [214, 176] on input "Использовать статистику" at bounding box center [213, 178] width 17 height 20
radio input "true"
radio input "false"
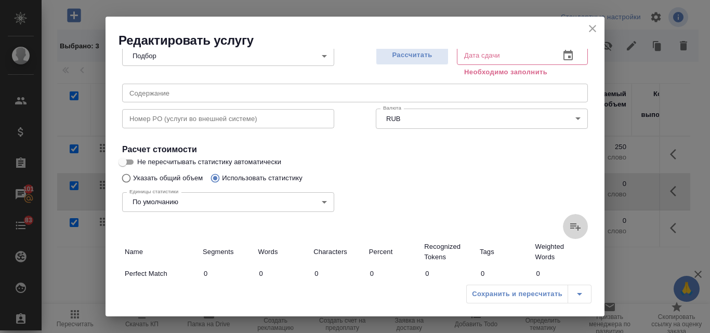
click at [569, 229] on icon at bounding box center [575, 226] width 12 height 12
click at [0, 0] on input "file" at bounding box center [0, 0] width 0 height 0
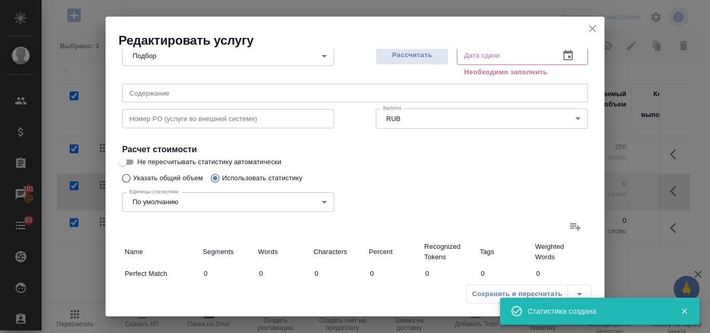
type input "1"
type input "9"
type input "3"
type input "65"
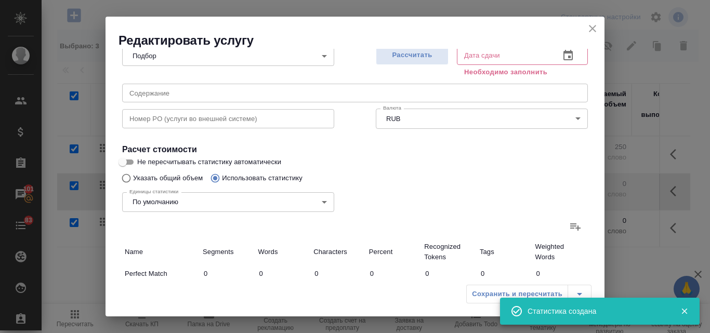
type input "529"
type input "4"
type input "66"
type input "538"
type input "4"
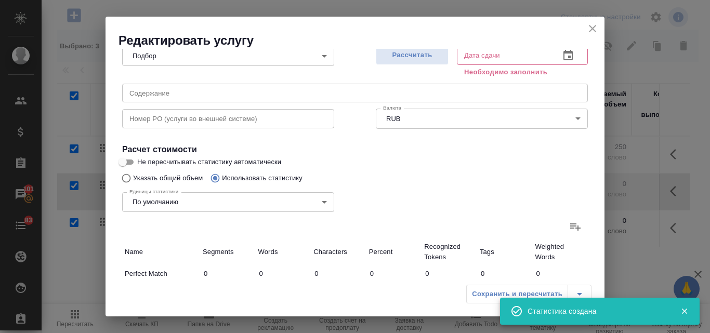
type input "66"
type input "538"
click at [401, 53] on span "Рассчитать" at bounding box center [412, 55] width 61 height 12
type input "02.10.2025 16:00"
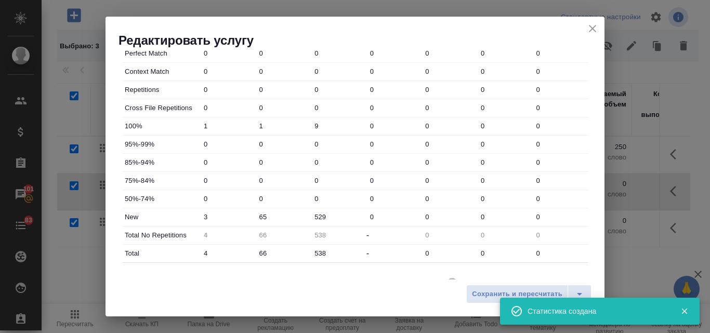
scroll to position [376, 0]
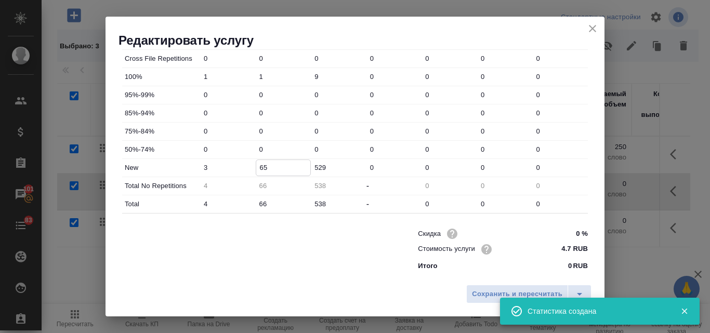
drag, startPoint x: 268, startPoint y: 166, endPoint x: 253, endPoint y: 164, distance: 15.7
click at [253, 164] on div "New 3 65 529 0 0 0 0" at bounding box center [355, 168] width 466 height 18
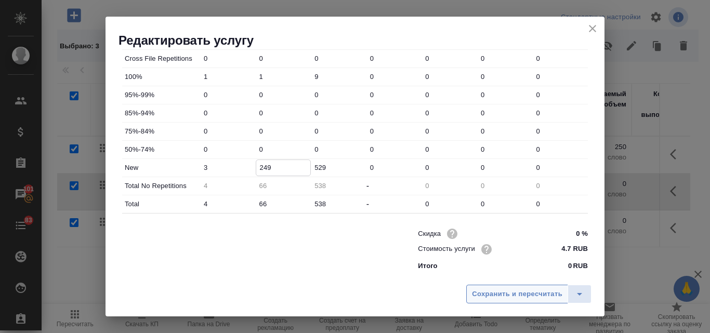
type input "249"
click at [497, 294] on span "Сохранить и пересчитать" at bounding box center [517, 295] width 90 height 12
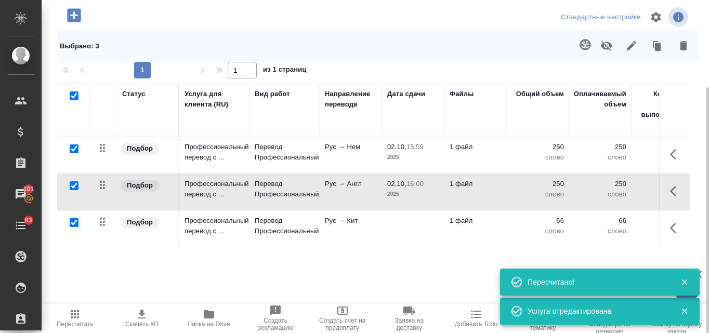
click at [376, 194] on td "Рус → Англ" at bounding box center [351, 192] width 62 height 36
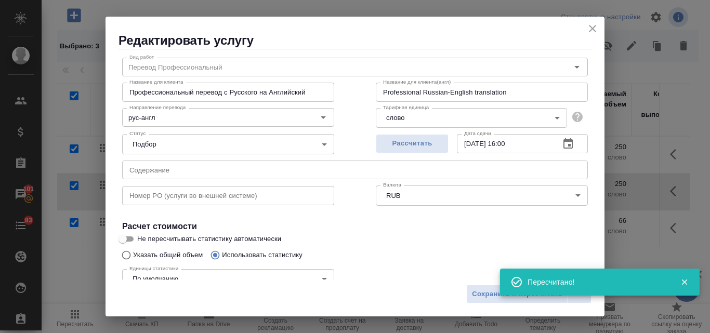
scroll to position [52, 0]
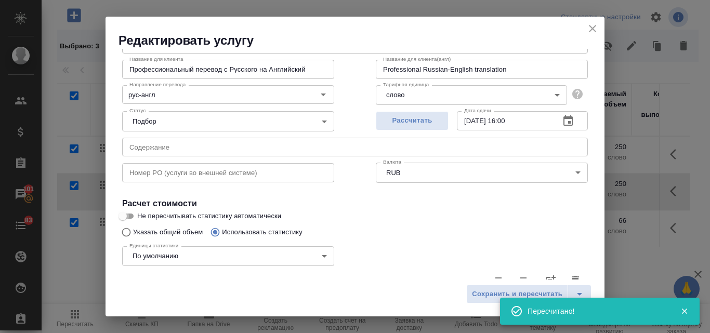
click at [132, 217] on input "Не пересчитывать статистику автоматически" at bounding box center [122, 216] width 37 height 12
checkbox input "true"
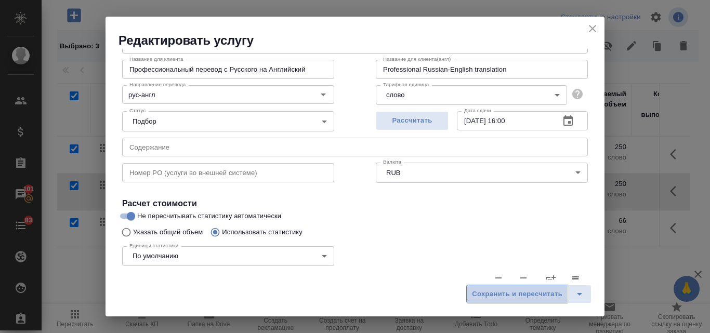
click at [524, 296] on span "Сохранить и пересчитать" at bounding box center [517, 295] width 90 height 12
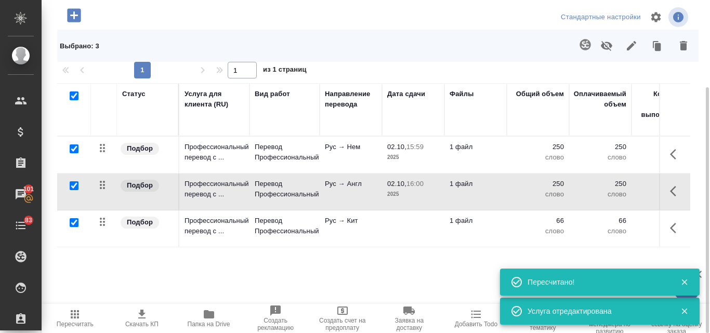
click at [337, 224] on p "Рус → Кит" at bounding box center [351, 221] width 52 height 10
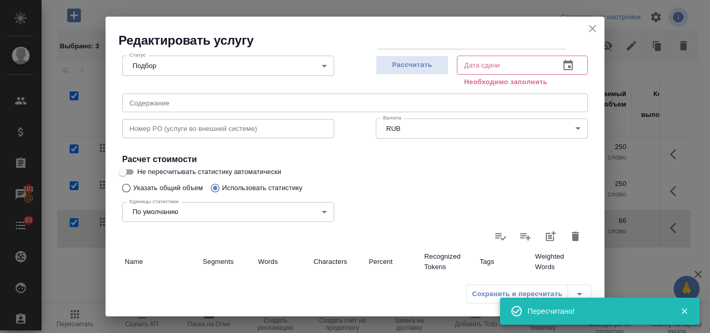
scroll to position [104, 0]
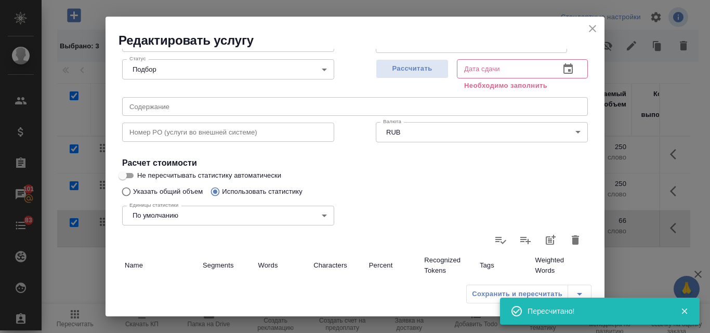
click at [128, 175] on input "Не пересчитывать статистику автоматически" at bounding box center [122, 176] width 37 height 12
checkbox input "true"
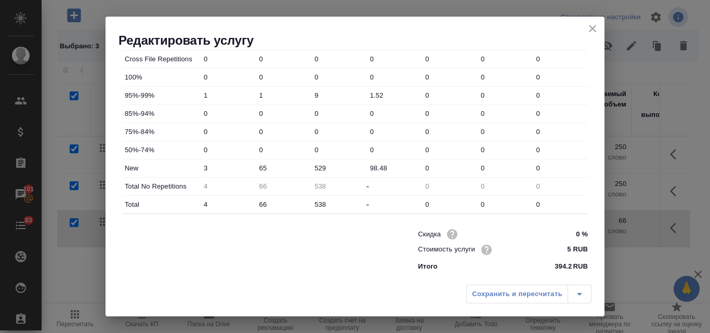
scroll to position [387, 0]
drag, startPoint x: 268, startPoint y: 168, endPoint x: 256, endPoint y: 166, distance: 12.7
click at [256, 166] on input "65" at bounding box center [283, 167] width 55 height 15
type input "249"
click at [492, 287] on div "Сохранить и пересчитать" at bounding box center [528, 294] width 125 height 19
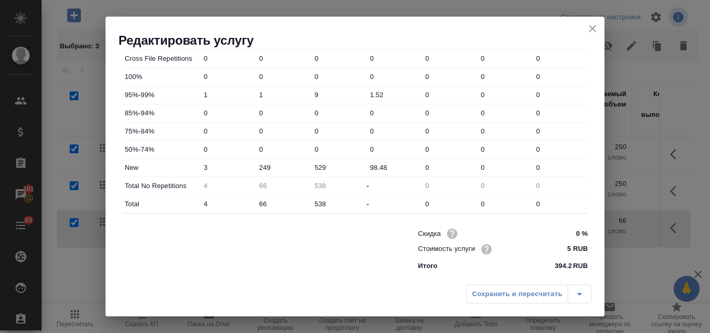
click at [496, 296] on div "Сохранить и пересчитать" at bounding box center [528, 294] width 125 height 19
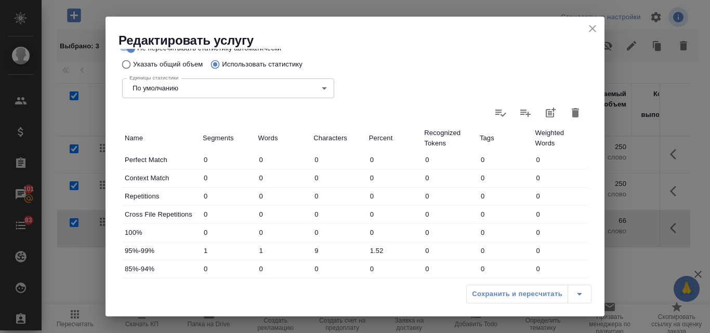
scroll to position [75, 0]
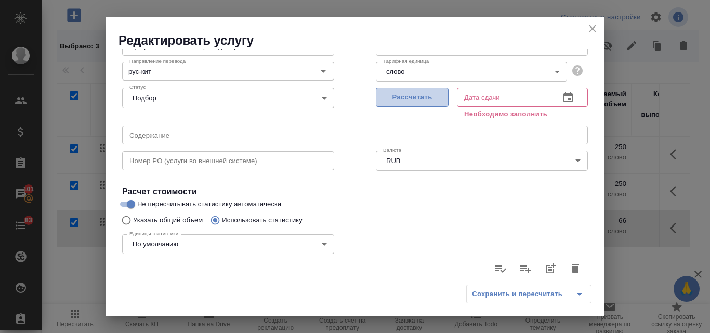
click at [416, 97] on span "Рассчитать" at bounding box center [412, 98] width 61 height 12
type input "02.10.2025 16:16"
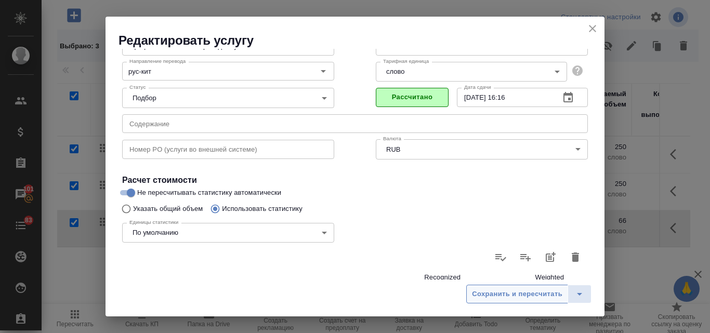
click at [506, 294] on span "Сохранить и пересчитать" at bounding box center [517, 295] width 90 height 12
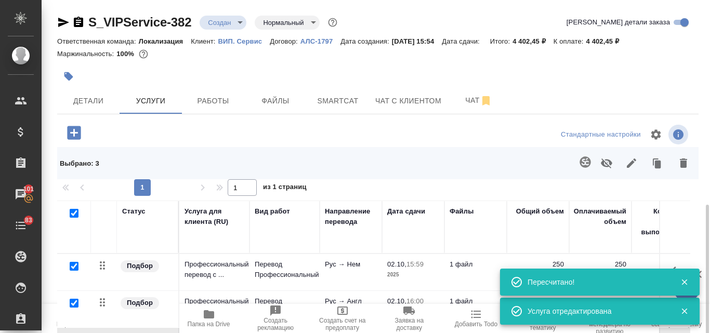
scroll to position [118, 0]
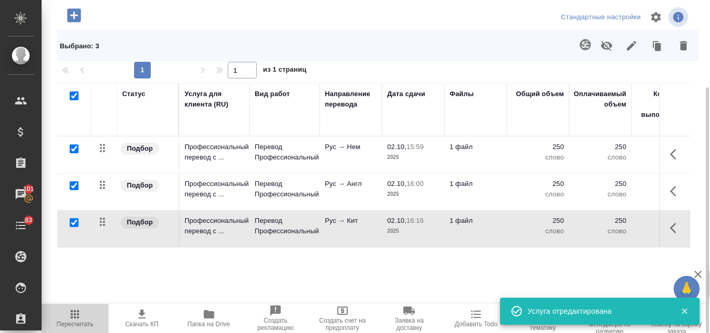
click at [74, 318] on icon "button" at bounding box center [75, 314] width 12 height 12
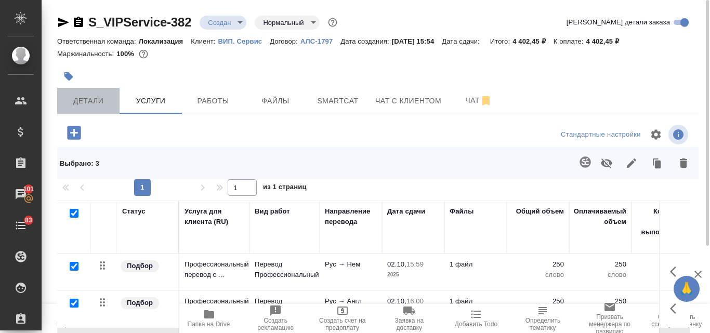
click at [87, 100] on span "Детали" at bounding box center [88, 101] width 50 height 13
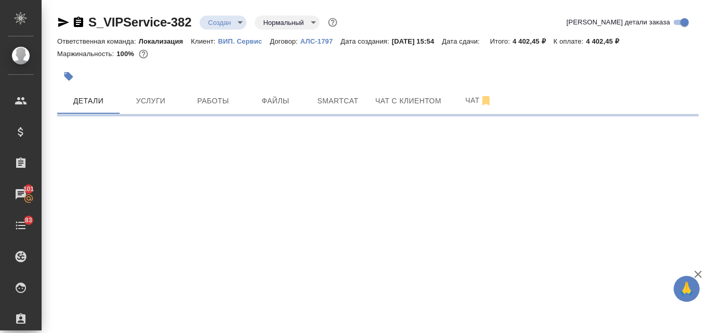
select select "RU"
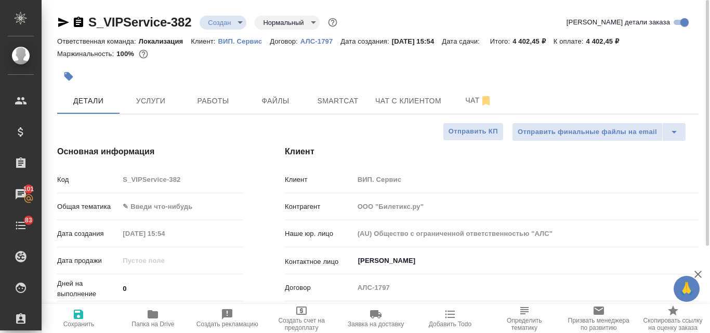
type textarea "x"
click at [80, 319] on icon "button" at bounding box center [78, 314] width 9 height 9
type textarea "x"
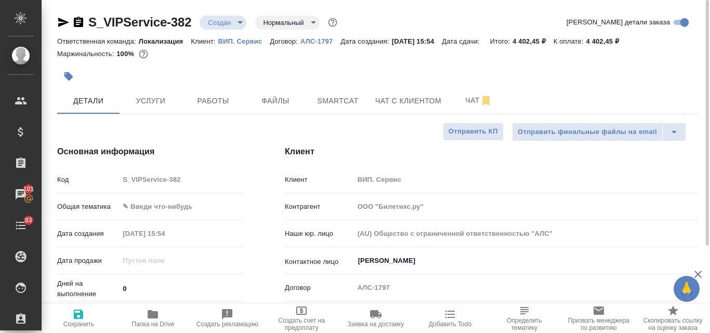
type textarea "x"
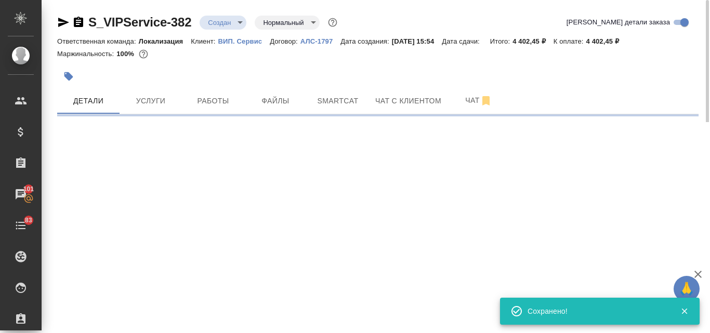
select select "RU"
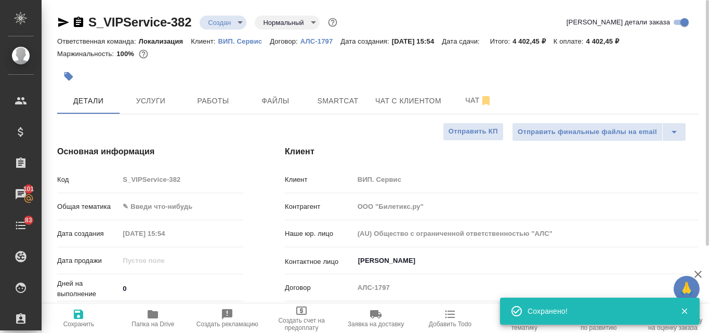
type textarea "x"
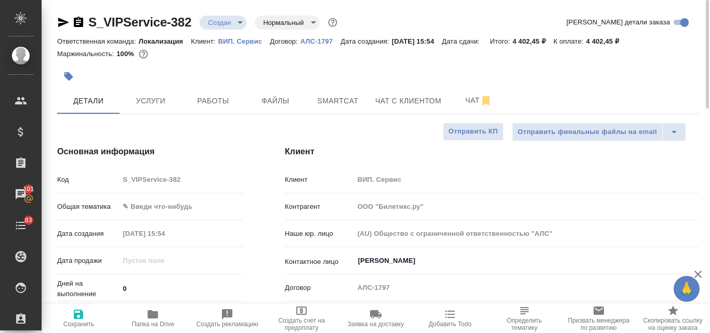
click at [61, 24] on icon "button" at bounding box center [63, 22] width 11 height 9
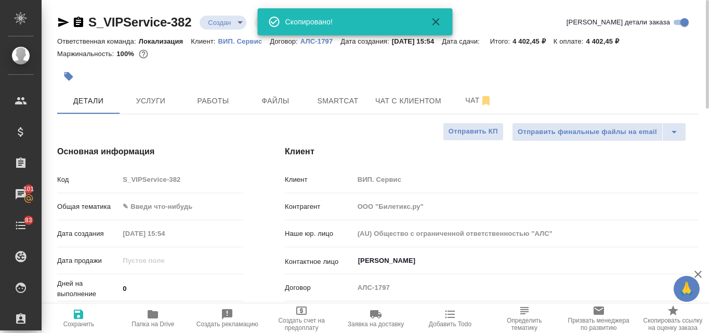
type textarea "x"
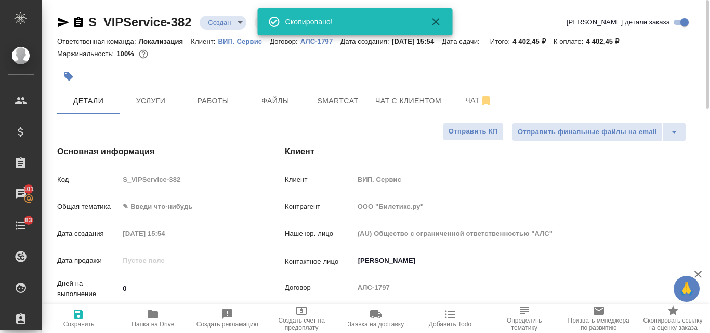
type textarea "x"
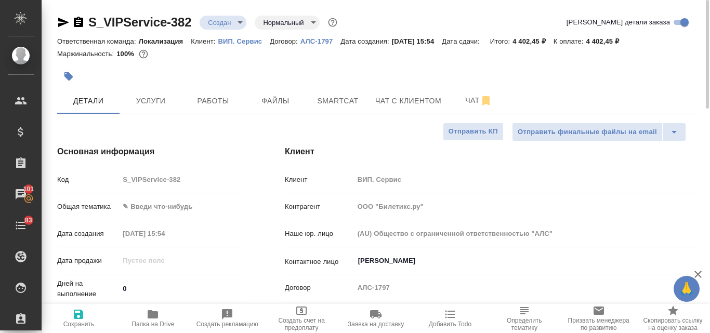
type textarea "x"
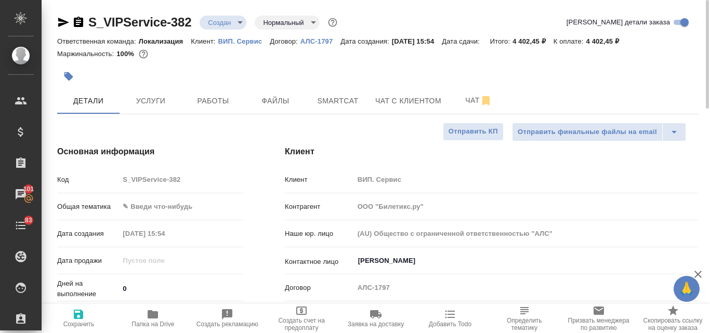
type textarea "x"
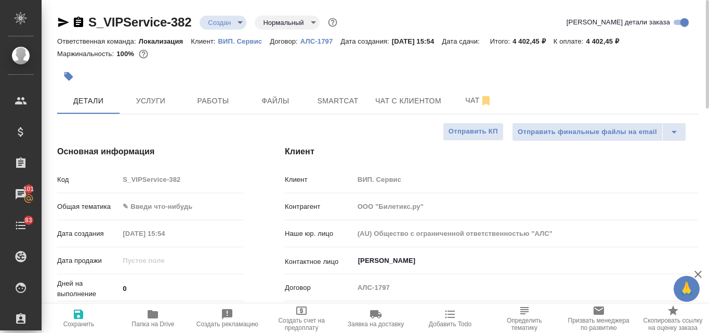
type textarea "x"
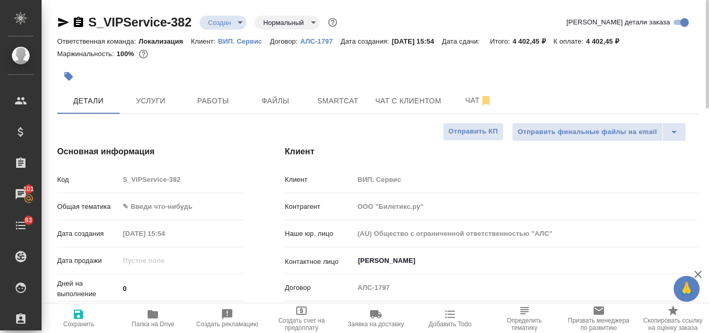
type textarea "x"
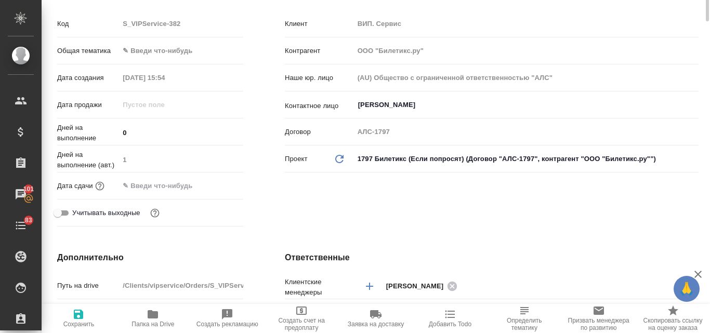
scroll to position [52, 0]
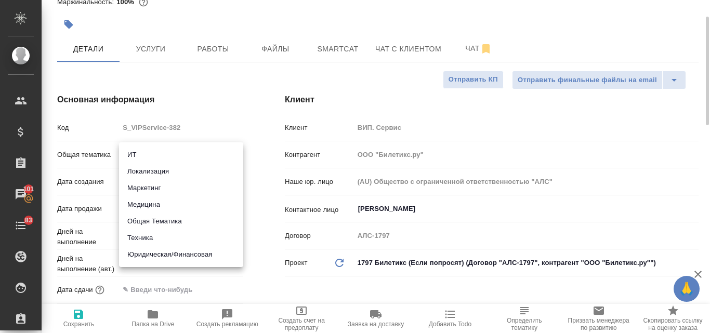
click at [145, 153] on body "🙏 .cls-1 fill:#fff; AWATERA Valyaeva Anna Клиенты Спецификации Заказы 101 Чаты …" at bounding box center [355, 166] width 710 height 333
click at [156, 192] on li "Маркетинг" at bounding box center [181, 188] width 124 height 17
type input "marketing"
type textarea "x"
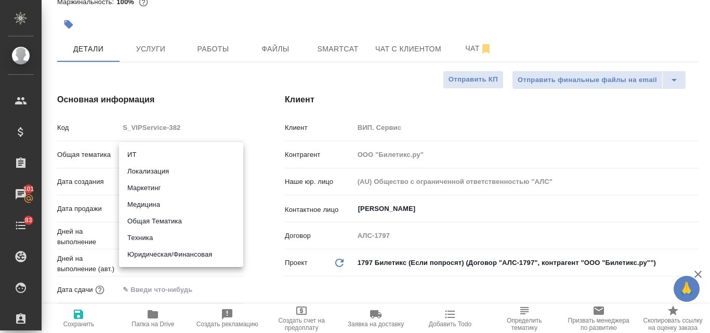
type textarea "x"
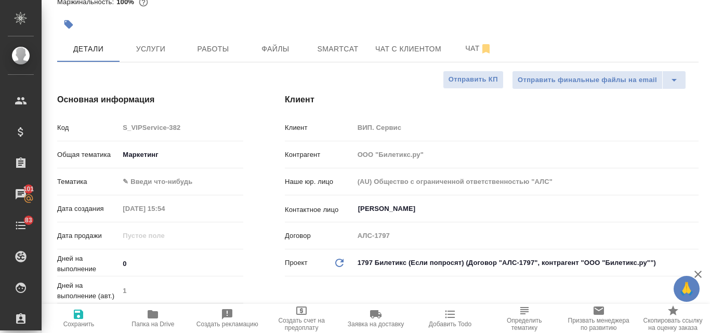
click at [154, 189] on body "🙏 .cls-1 fill:#fff; AWATERA Valyaeva Anna Клиенты Спецификации Заказы 101 Чаты …" at bounding box center [355, 166] width 710 height 333
click at [153, 200] on li "Маркетинг" at bounding box center [181, 198] width 124 height 17
type textarea "x"
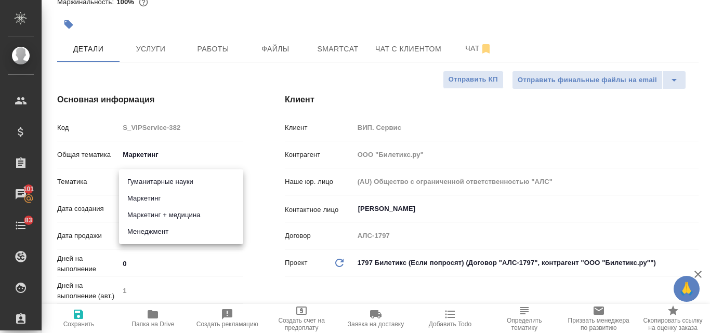
type input "5a8b8b956a9677013d343d63"
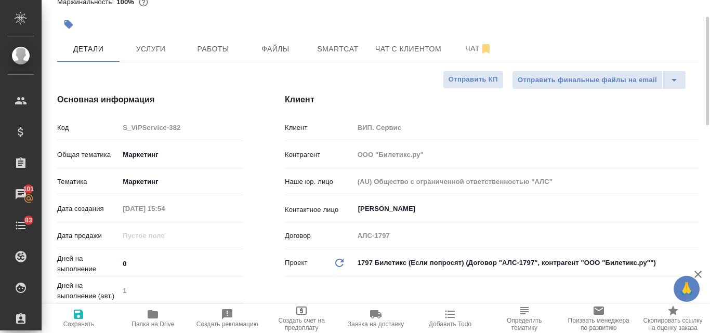
click at [80, 321] on span "Сохранить" at bounding box center [78, 324] width 31 height 7
type textarea "x"
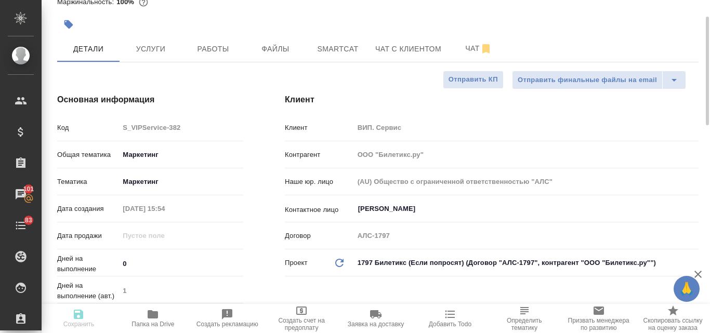
type textarea "x"
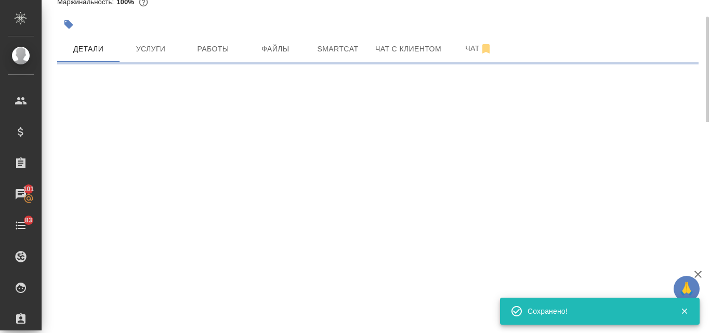
select select "RU"
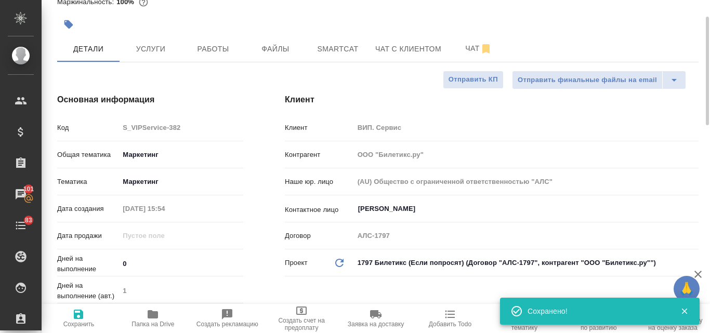
type textarea "x"
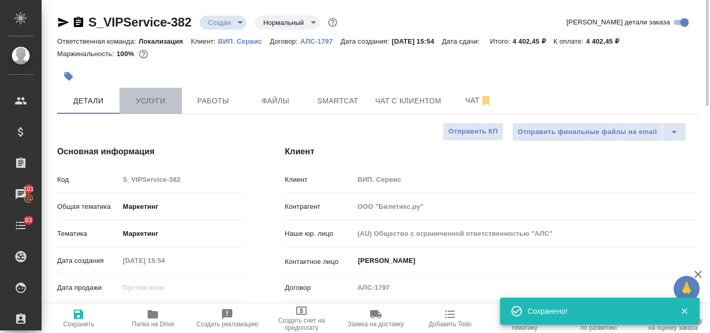
click at [158, 104] on span "Услуги" at bounding box center [151, 101] width 50 height 13
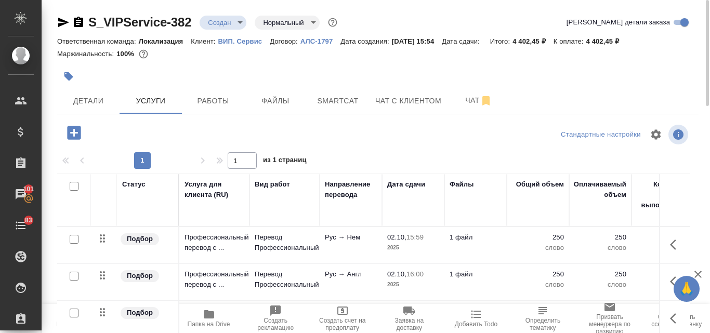
scroll to position [90, 0]
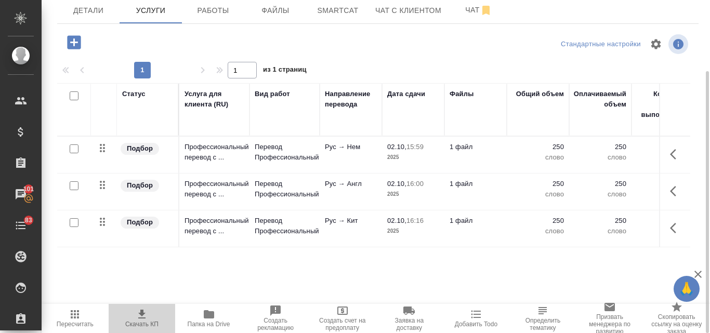
click at [146, 321] on span "Скачать КП" at bounding box center [141, 324] width 33 height 7
click at [84, 10] on span "Детали" at bounding box center [88, 10] width 50 height 13
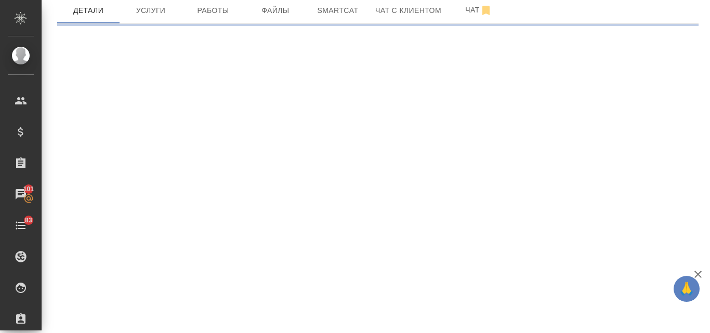
select select "RU"
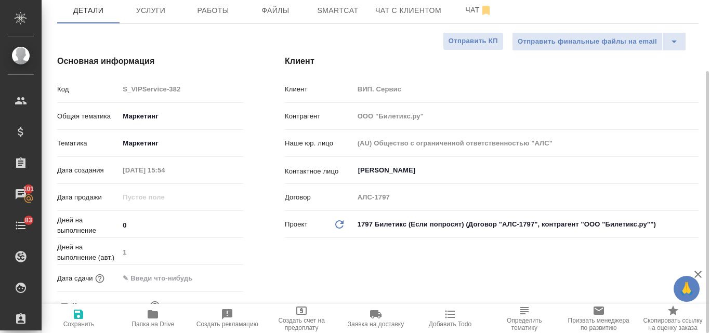
type textarea "x"
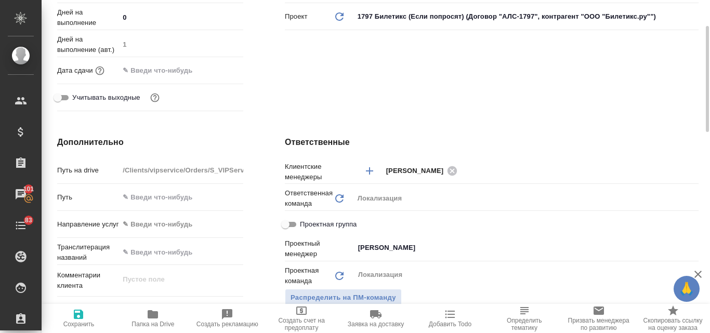
scroll to position [194, 0]
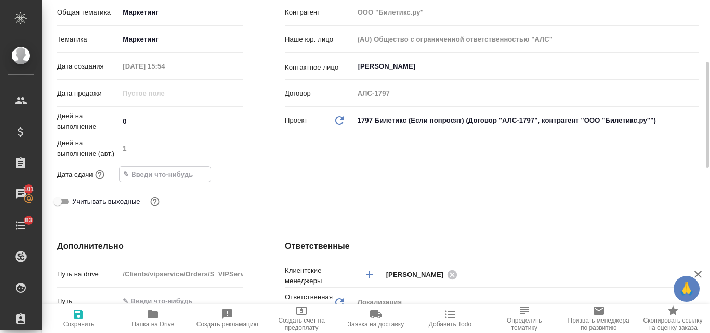
click at [152, 182] on input "text" at bounding box center [165, 174] width 91 height 15
click at [211, 172] on icon "button" at bounding box center [213, 173] width 12 height 12
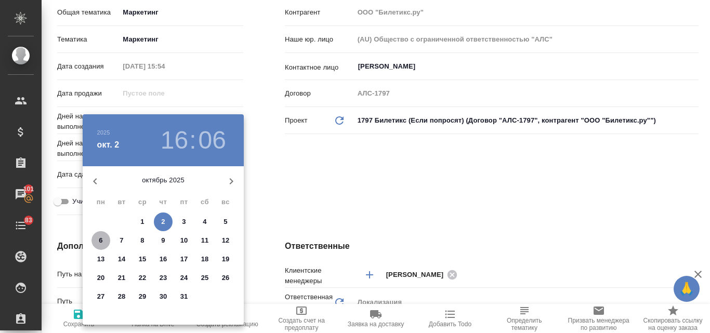
click at [105, 241] on span "6" at bounding box center [101, 241] width 19 height 10
type input "06.10.2025 16:06"
type textarea "x"
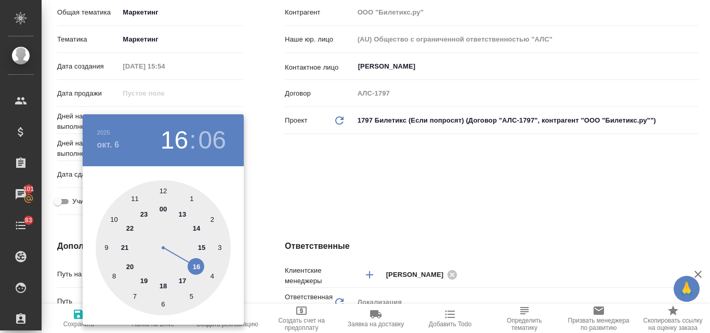
click at [113, 220] on div at bounding box center [163, 247] width 135 height 135
type input "06.10.2025 10:06"
type textarea "x"
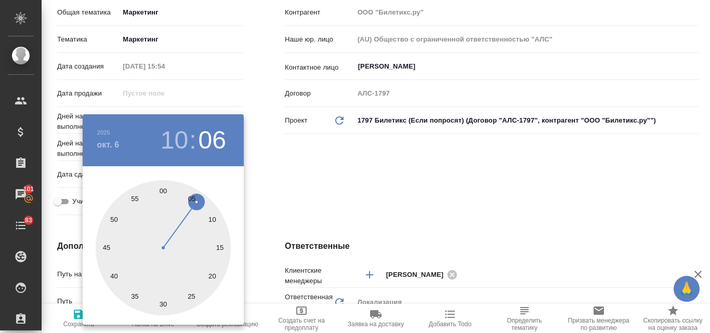
click at [162, 192] on div at bounding box center [163, 247] width 135 height 135
type input "06.10.2025 10:00"
type textarea "x"
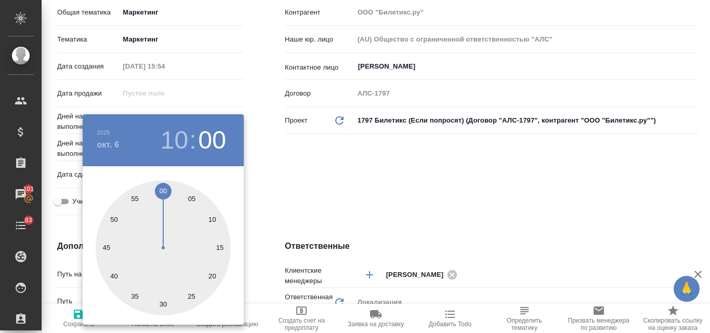
click at [344, 188] on div at bounding box center [355, 166] width 710 height 333
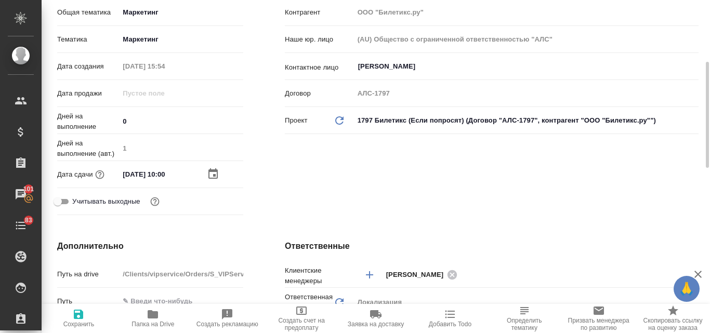
click at [76, 314] on icon "button" at bounding box center [78, 314] width 9 height 9
type textarea "x"
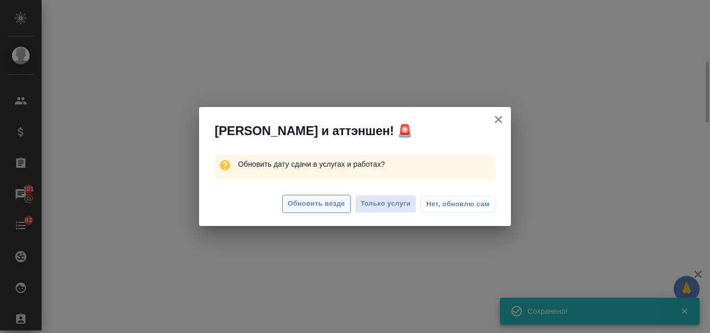
select select "RU"
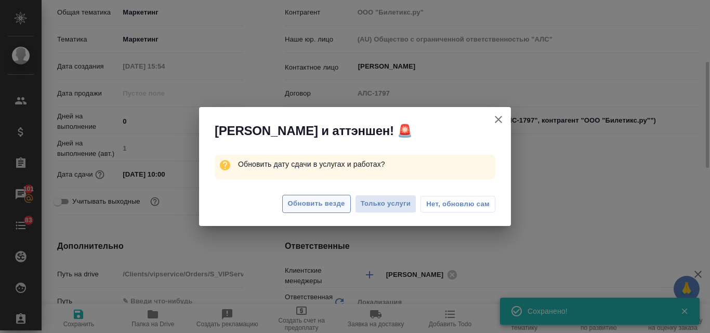
type textarea "x"
click at [329, 202] on span "Обновить везде" at bounding box center [316, 204] width 57 height 12
type textarea "x"
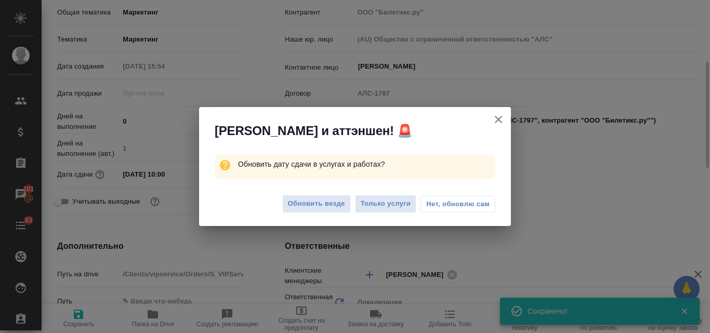
type textarea "x"
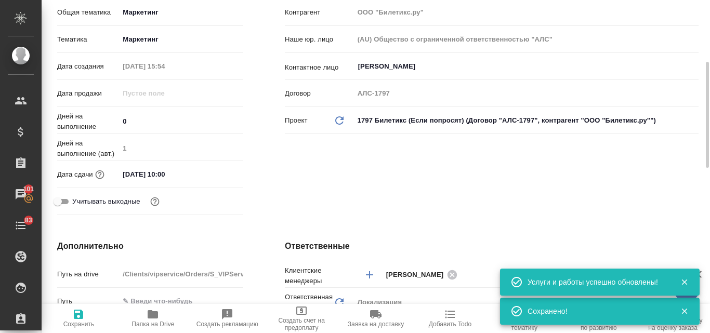
scroll to position [0, 0]
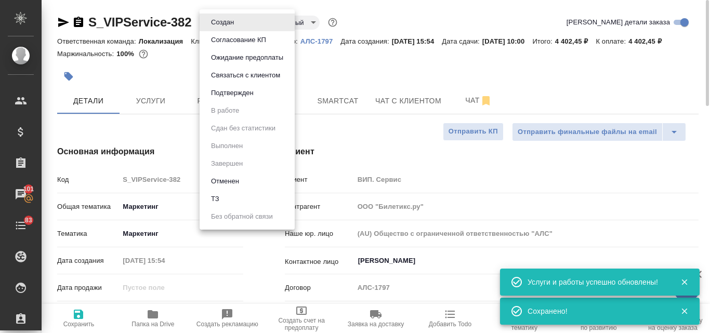
click at [238, 22] on body "🙏 .cls-1 fill:#fff; AWATERA Valyaeva Anna Клиенты Спецификации Заказы 101 Чаты …" at bounding box center [355, 166] width 710 height 333
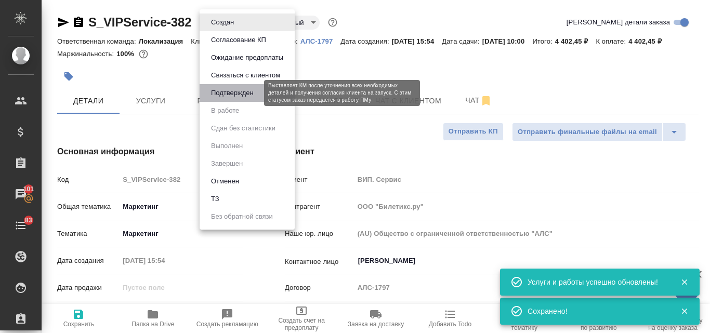
click at [226, 89] on button "Подтвержден" at bounding box center [232, 92] width 49 height 11
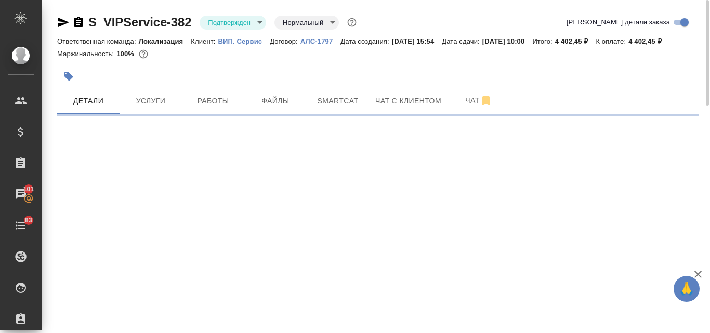
select select "RU"
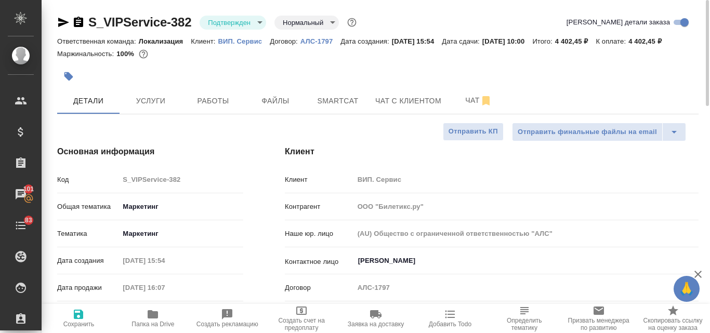
type textarea "x"
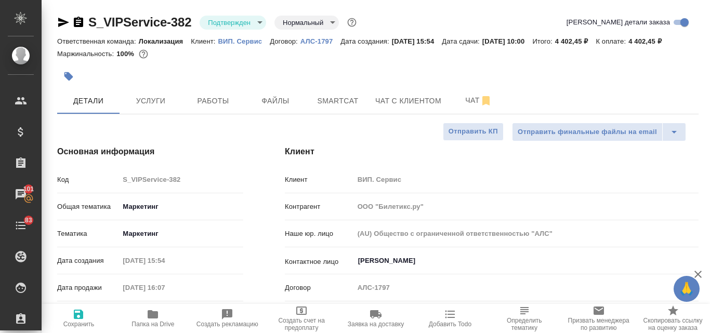
type textarea "x"
click at [60, 22] on icon "button" at bounding box center [63, 22] width 12 height 12
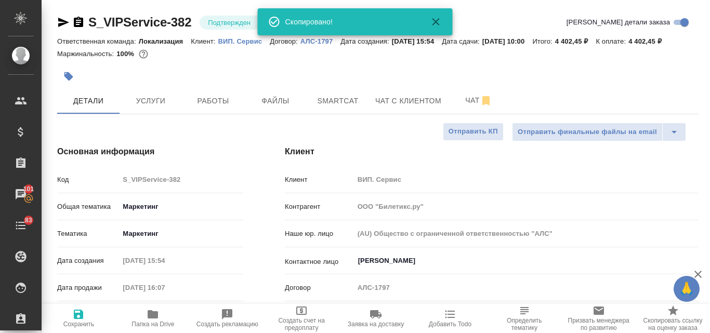
type textarea "x"
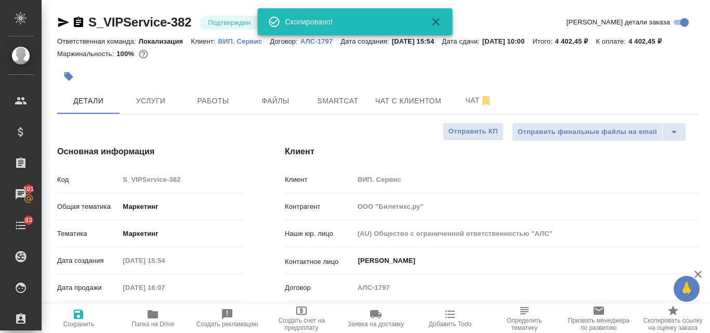
type textarea "x"
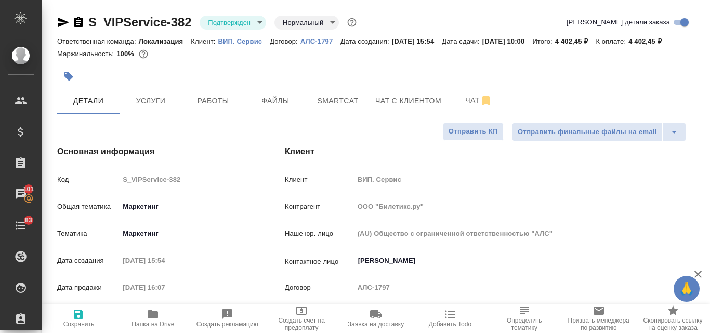
type textarea "x"
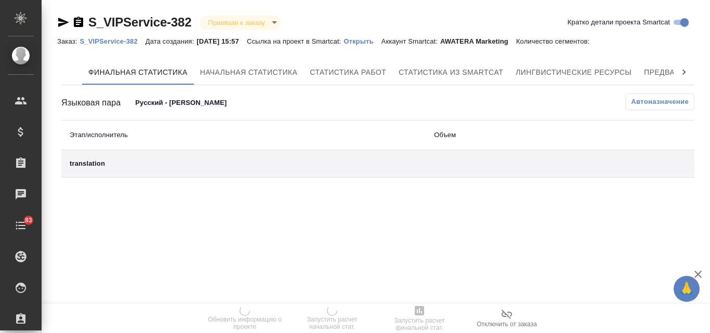
click at [367, 41] on p "Открыть" at bounding box center [362, 41] width 37 height 8
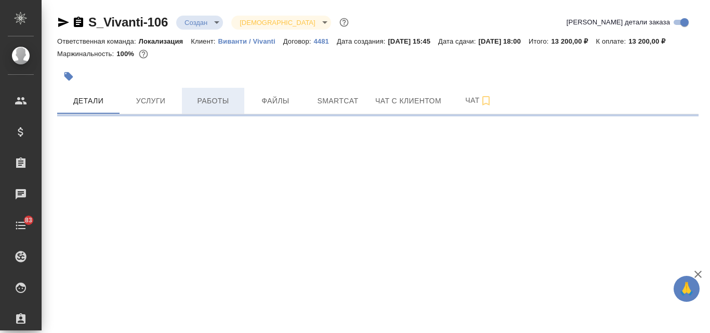
select select "RU"
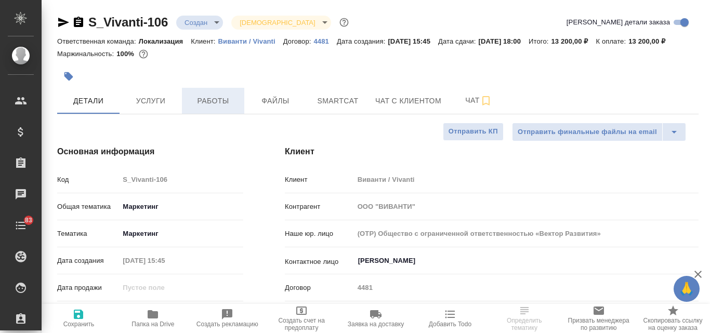
type textarea "x"
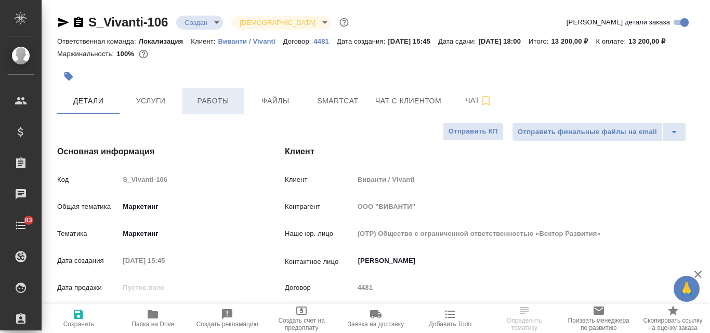
type textarea "x"
select select "RU"
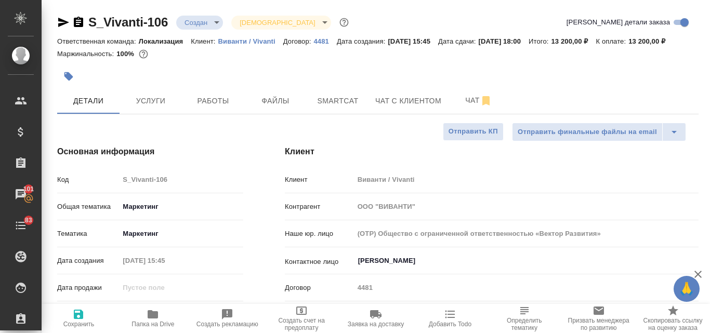
type textarea "x"
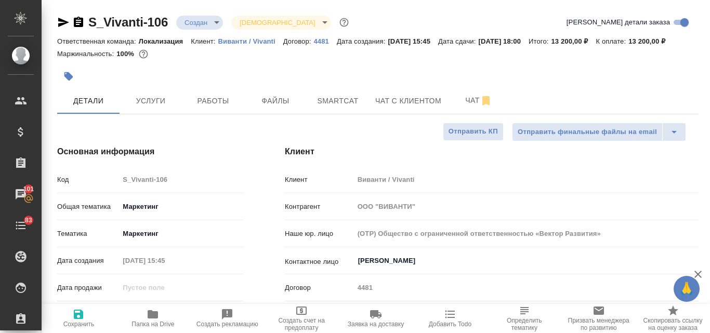
type textarea "x"
click at [216, 24] on body "🙏 .cls-1 fill:#fff; AWATERA Valyaeva Anna Клиенты Спецификации Заказы 101 Чаты …" at bounding box center [355, 166] width 710 height 333
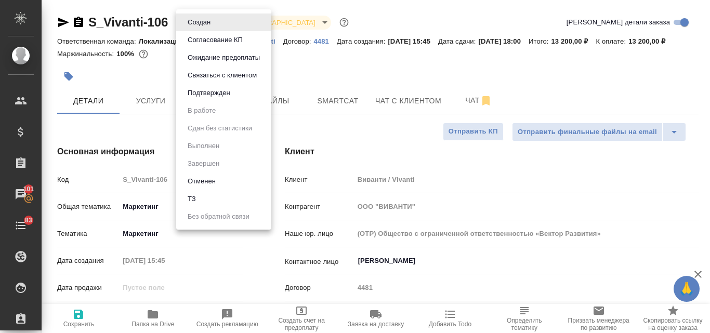
click at [234, 180] on li "Отменен" at bounding box center [223, 182] width 95 height 18
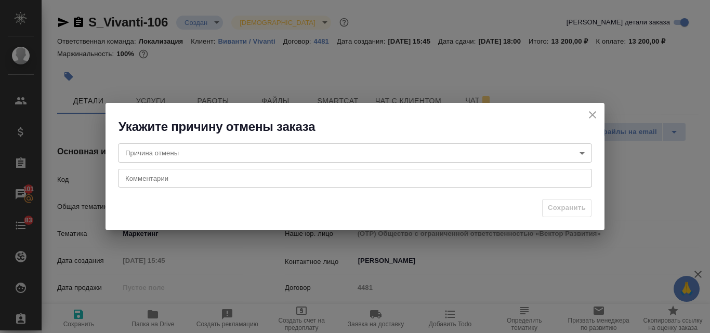
click at [185, 152] on body "🙏 .cls-1 fill:#fff; AWATERA Valyaeva Anna Клиенты Спецификации Заказы 101 Чаты …" at bounding box center [355, 166] width 710 height 333
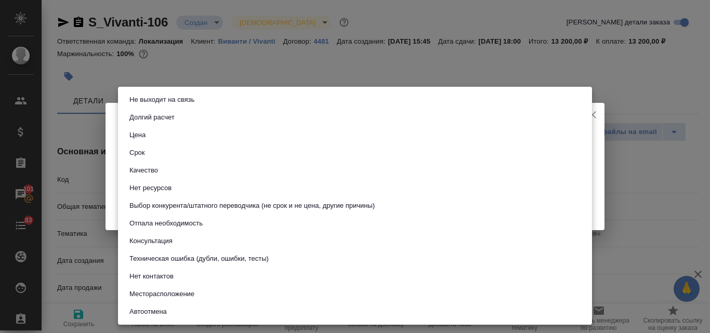
click at [214, 228] on li "Отпала необходимость" at bounding box center [355, 224] width 474 height 18
type input "noNeed"
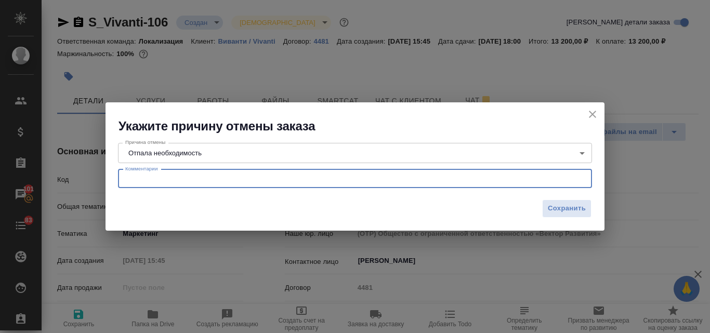
click at [146, 181] on textarea at bounding box center [355, 179] width 460 height 8
paste textarea "Прошу прощения за долгий ответ. К сожалению, данный заказ неактуален"
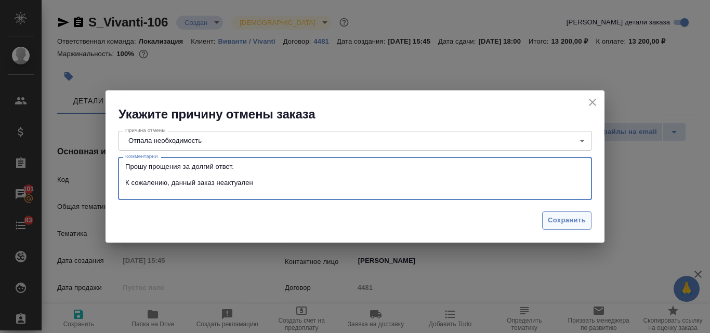
type textarea "Прошу прощения за долгий ответ. К сожалению, данный заказ неактуален"
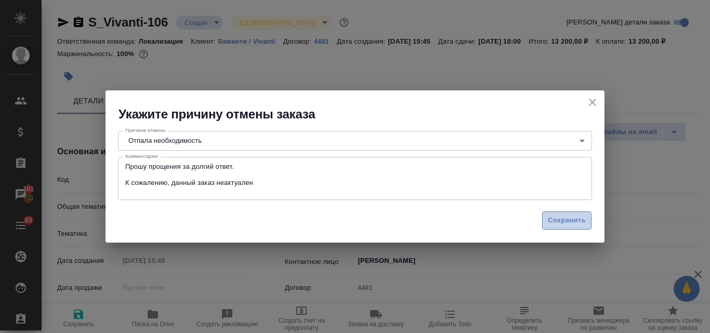
click at [579, 226] on span "Сохранить" at bounding box center [567, 221] width 38 height 12
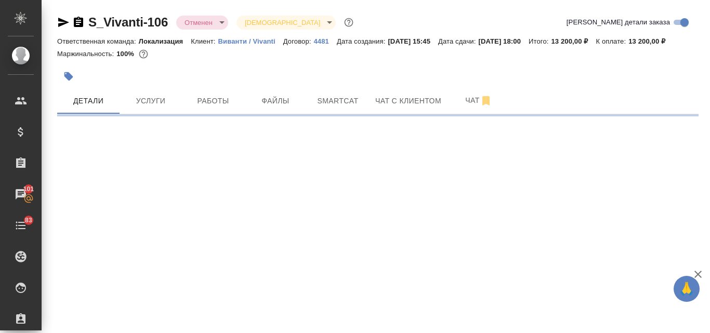
select select "RU"
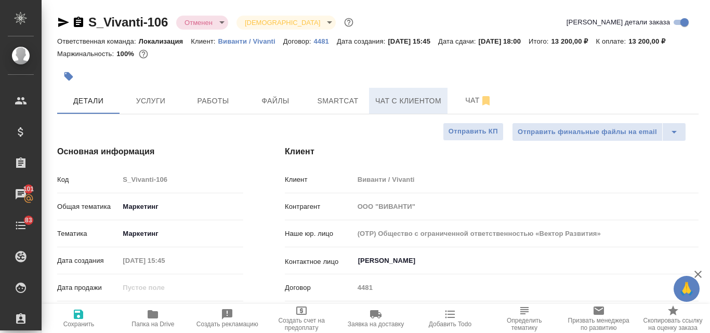
type textarea "x"
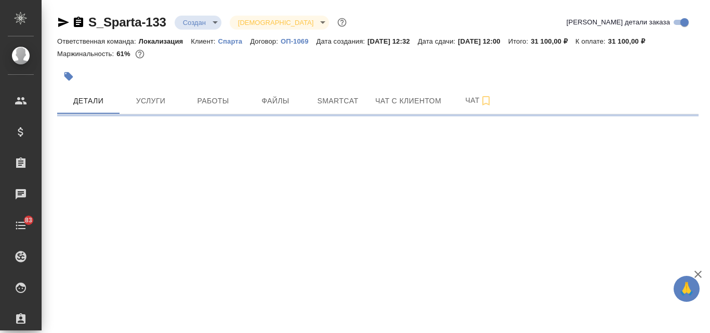
select select "RU"
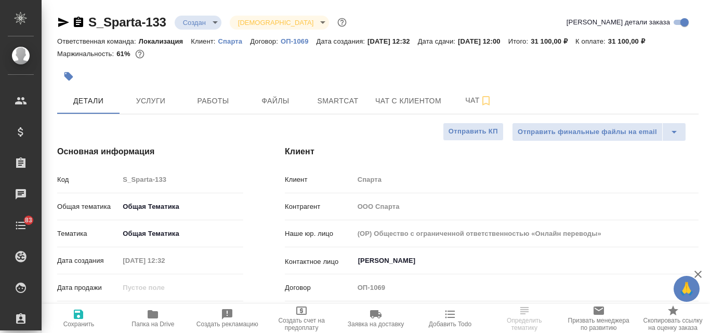
type textarea "x"
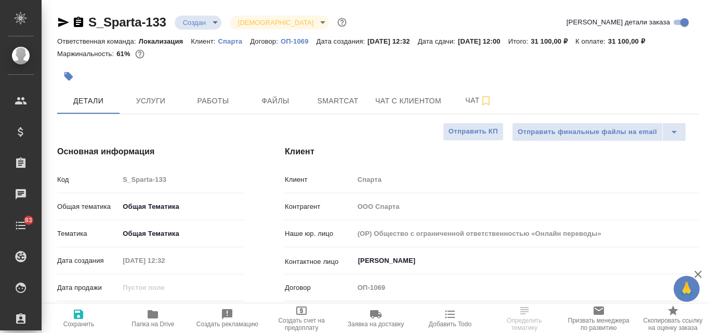
type textarea "x"
click at [469, 102] on span "Чат" at bounding box center [479, 100] width 50 height 13
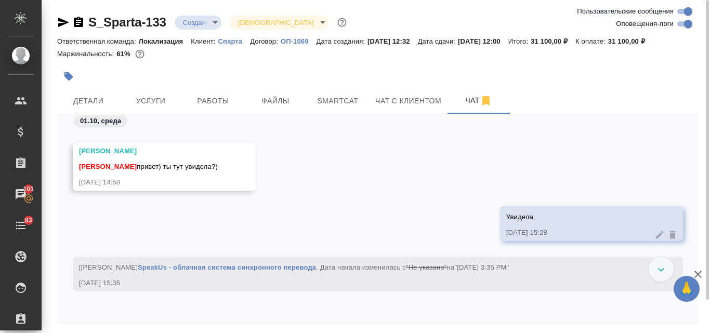
scroll to position [1470, 0]
